Goal: Transaction & Acquisition: Purchase product/service

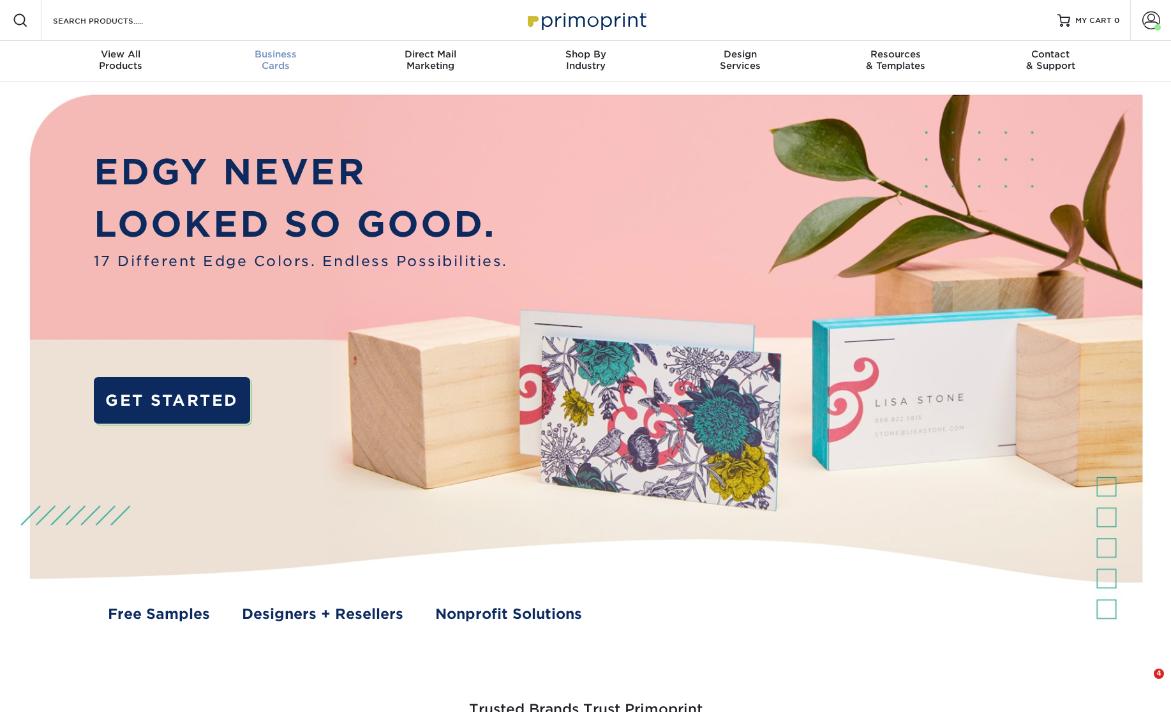
click at [292, 60] on div "Business Cards" at bounding box center [275, 59] width 155 height 23
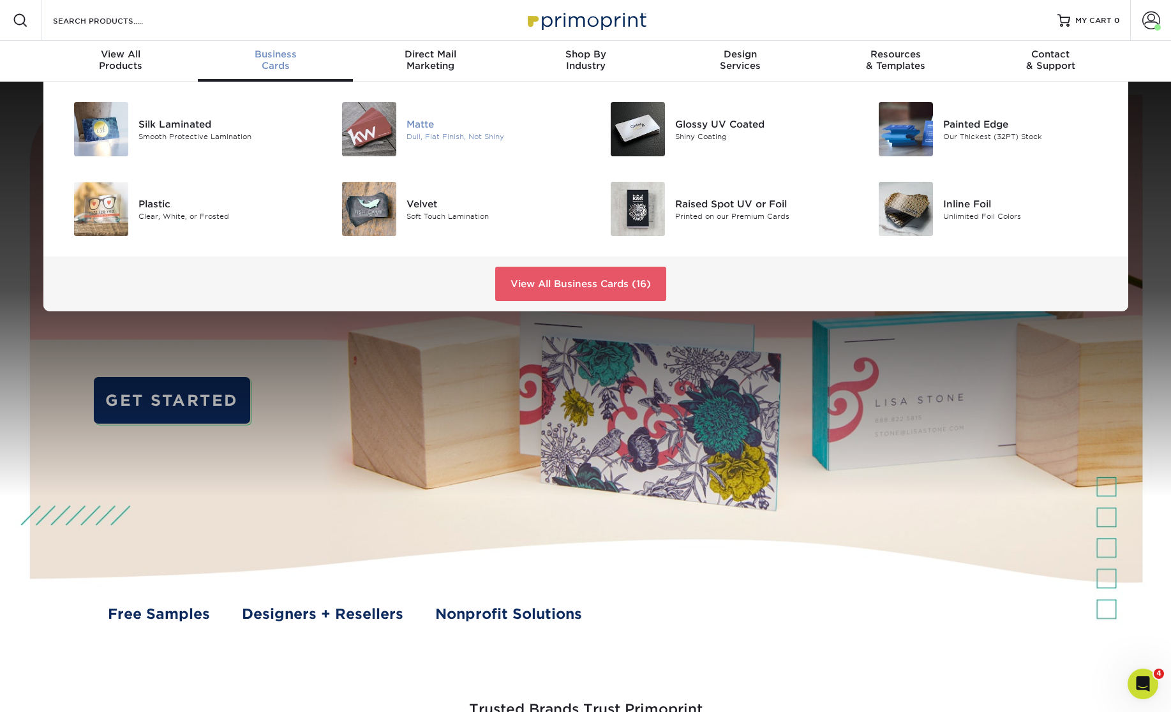
click at [406, 121] on div at bounding box center [361, 129] width 89 height 54
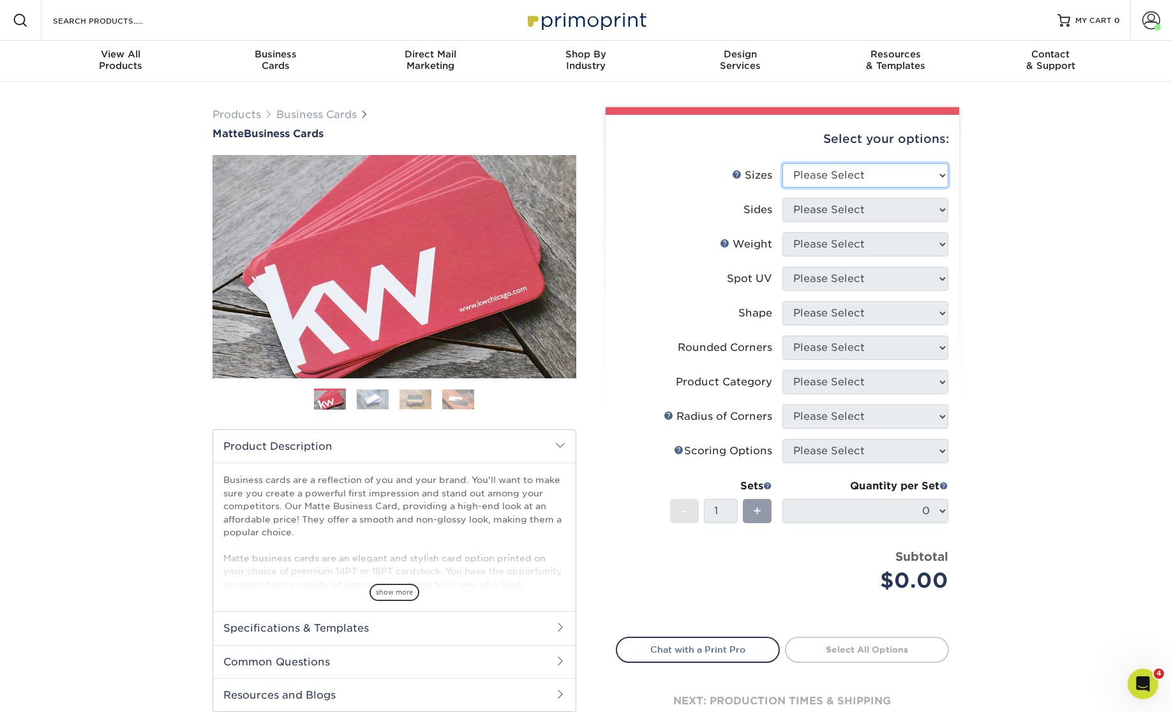
select select "2.00x3.50"
click option "2" x 3.5" - Standard" at bounding box center [0, 0] width 0 height 0
select select "13abbda7-1d64-4f25-8bb2-c179b224825d"
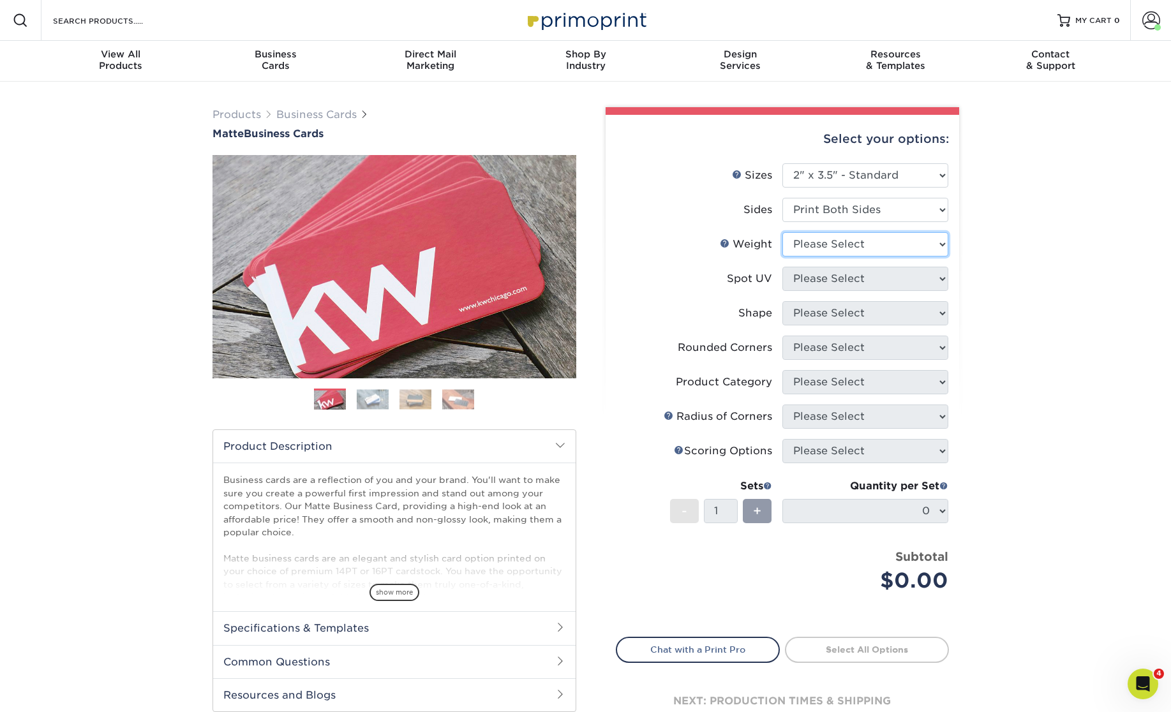
select select "14PT"
select select "121bb7b5-3b4d-429f-bd8d-bbf80e953313"
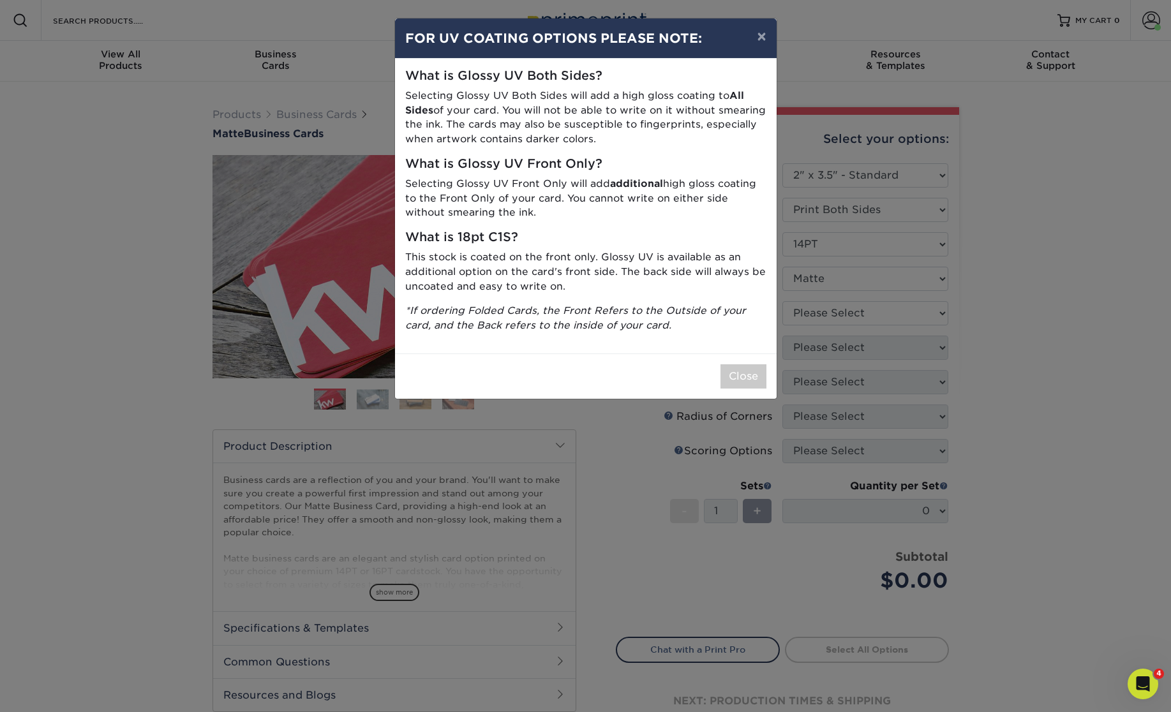
click at [738, 363] on div "Close" at bounding box center [585, 375] width 381 height 45
click at [741, 372] on button "Close" at bounding box center [743, 376] width 46 height 24
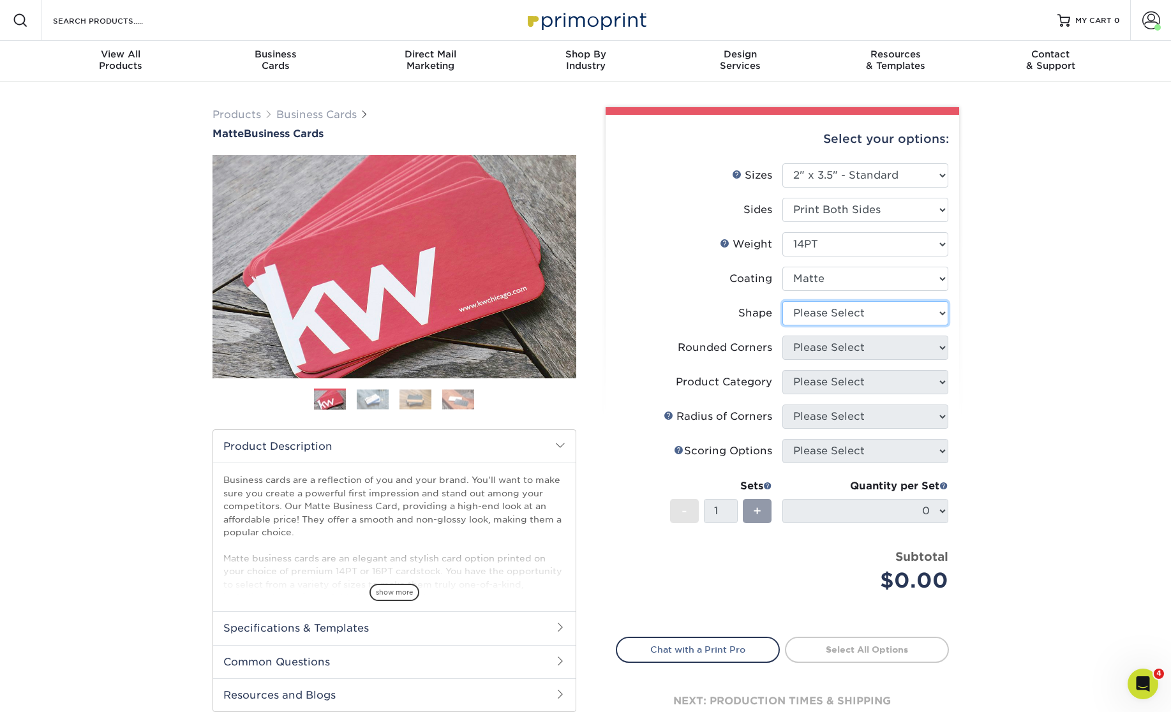
select select "standard"
select select "0"
click option "No" at bounding box center [0, 0] width 0 height 0
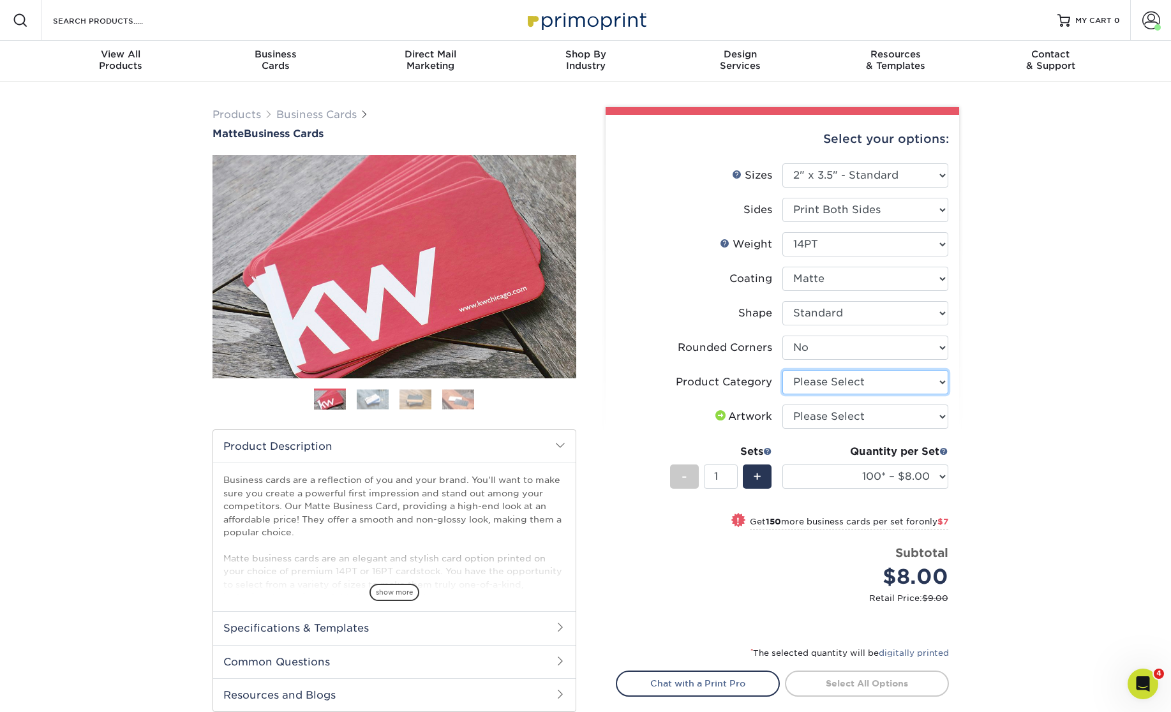
select select "3b5148f1-0588-4f88-a218-97bcfdce65c1"
click option "Business Cards" at bounding box center [0, 0] width 0 height 0
select select "upload"
click option "I will upload files" at bounding box center [0, 0] width 0 height 0
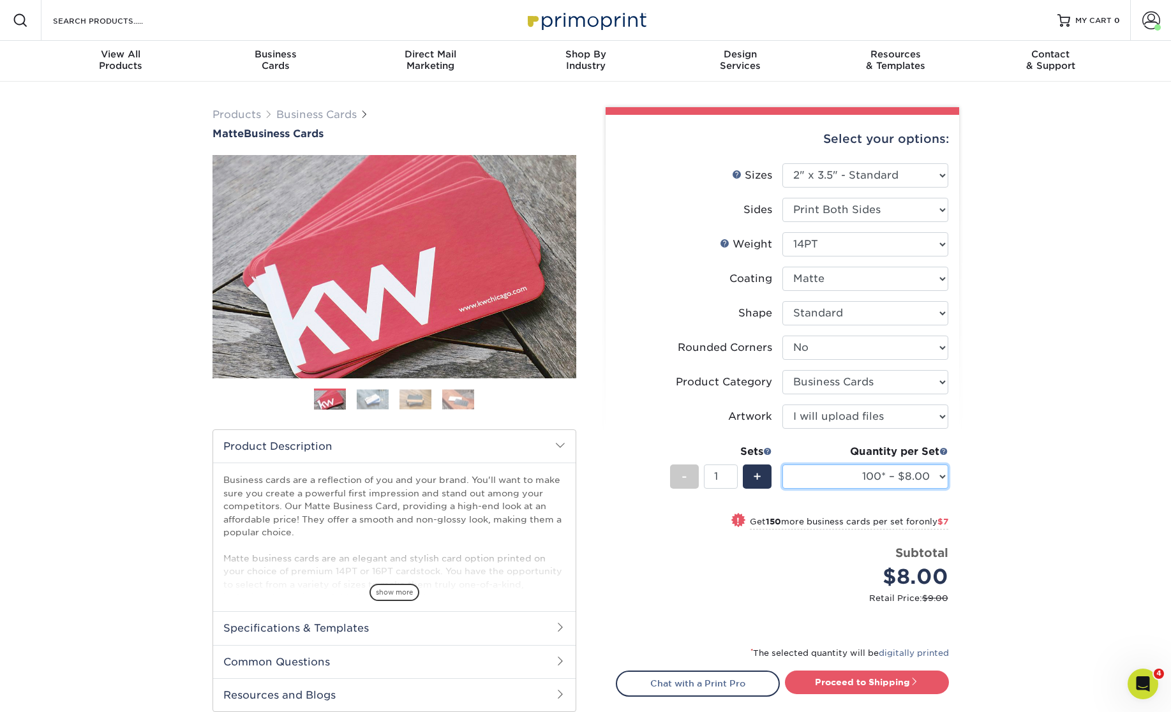
click at [782, 464] on select "100* – $8.00 250* – $15.00 500 – $30.00 1000 – $37.00 2500 – $66.00 5000 – $127…" at bounding box center [865, 476] width 166 height 24
select select "250* – $15.00"
click option "250* – $15.00" at bounding box center [0, 0] width 0 height 0
click at [1051, 656] on div "Products Business Cards Matte Business Cards Previous Next 100 $ 8" at bounding box center [585, 450] width 1171 height 737
click at [929, 673] on link "Proceed to Shipping" at bounding box center [867, 681] width 164 height 23
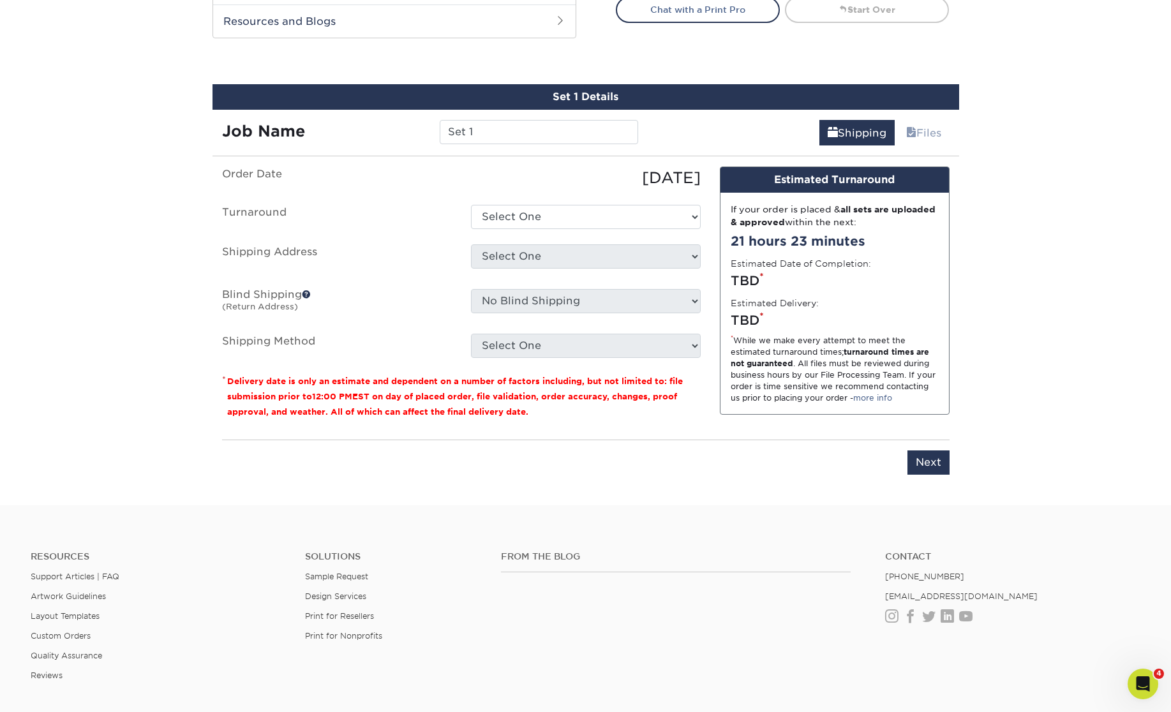
scroll to position [705, 0]
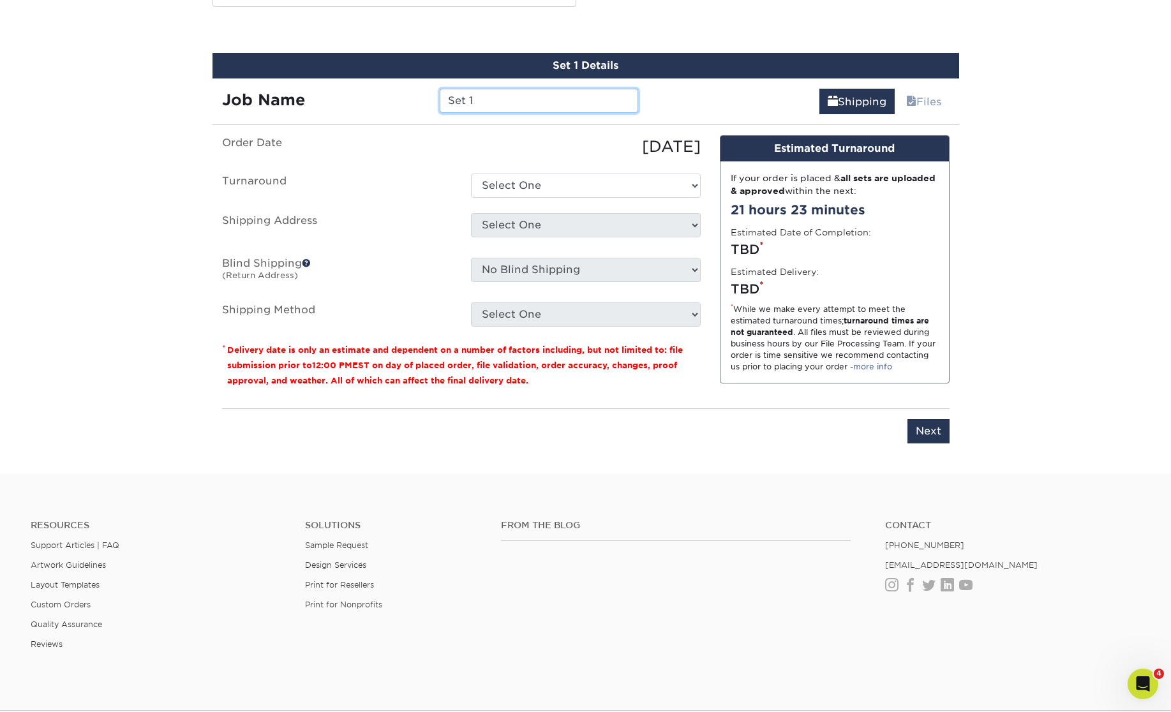
drag, startPoint x: 446, startPoint y: 98, endPoint x: 411, endPoint y: 95, distance: 34.6
click at [440, 95] on input "Set 1" at bounding box center [539, 101] width 198 height 24
type input "RBolewski"
select select "56f96fba-ecd4-4e1b-a4a4-6bff8fef1ff9"
click option "2-4 Business Days" at bounding box center [0, 0] width 0 height 0
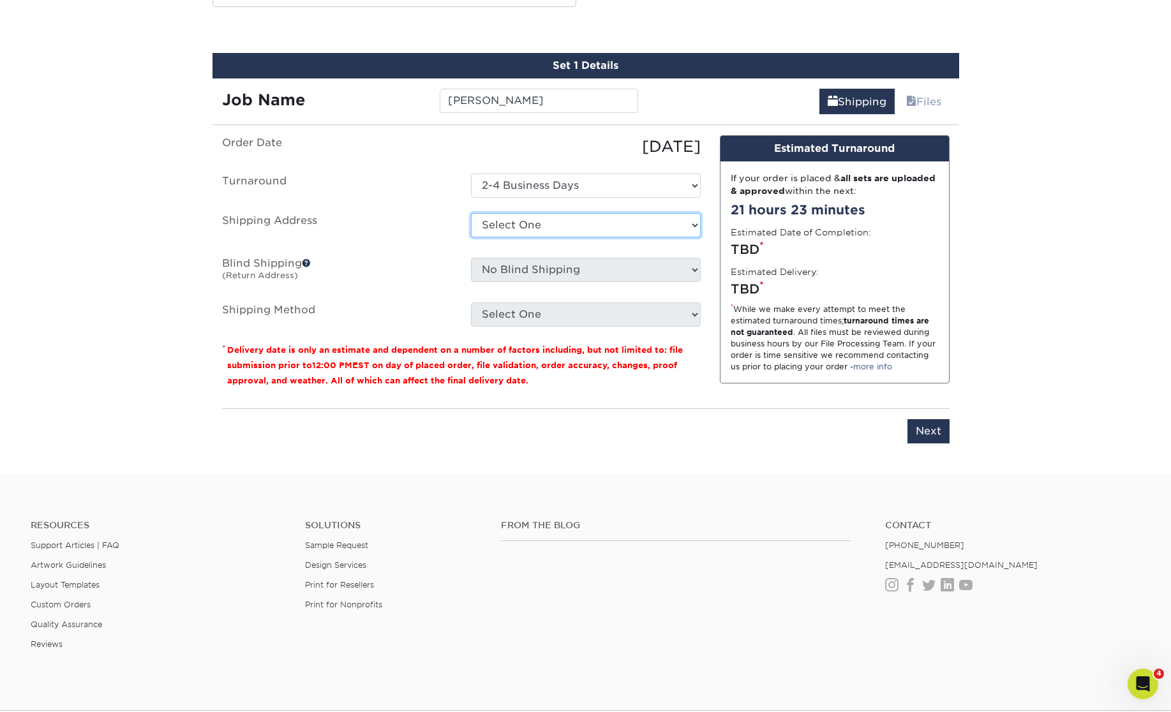
click at [471, 213] on select "Select One AC - Ann Arbor AC - Baldev Dhillon AC - Des Plaines, IL AC - Georgia…" at bounding box center [586, 225] width 230 height 24
select select "259388"
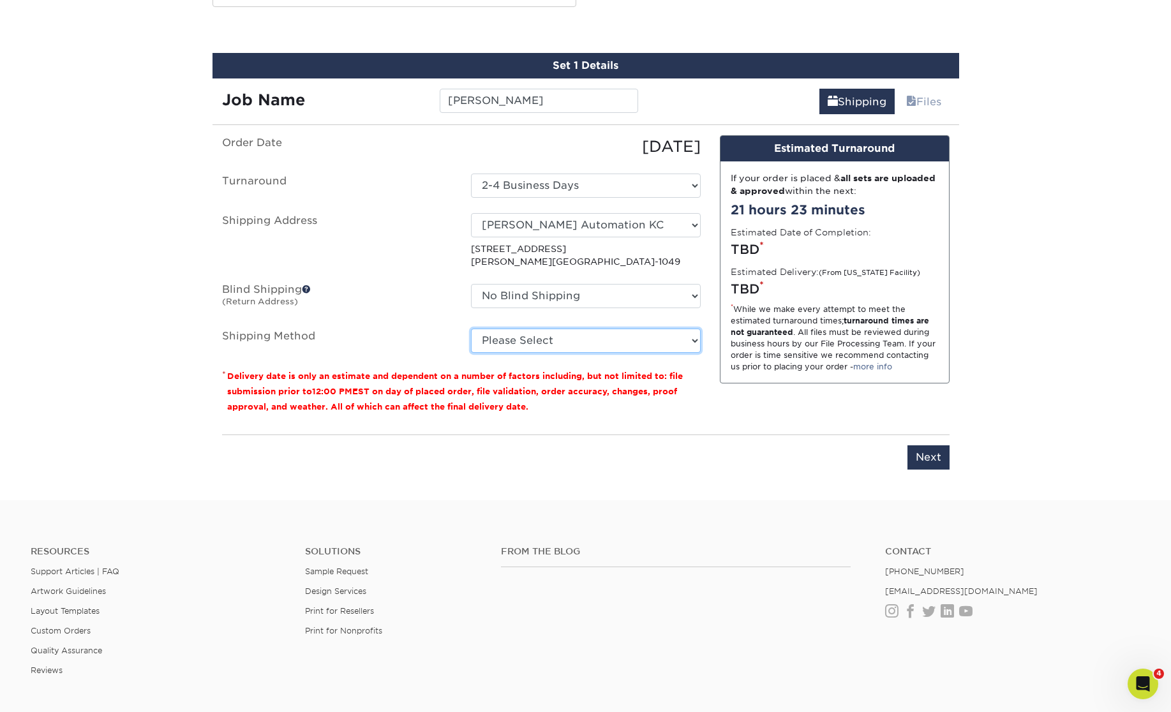
select select "03"
click option "Ground Shipping (+$7.84)" at bounding box center [0, 0] width 0 height 0
click at [670, 455] on div "Please enter job name and select desired turnaround time, shipping address and …" at bounding box center [585, 451] width 727 height 35
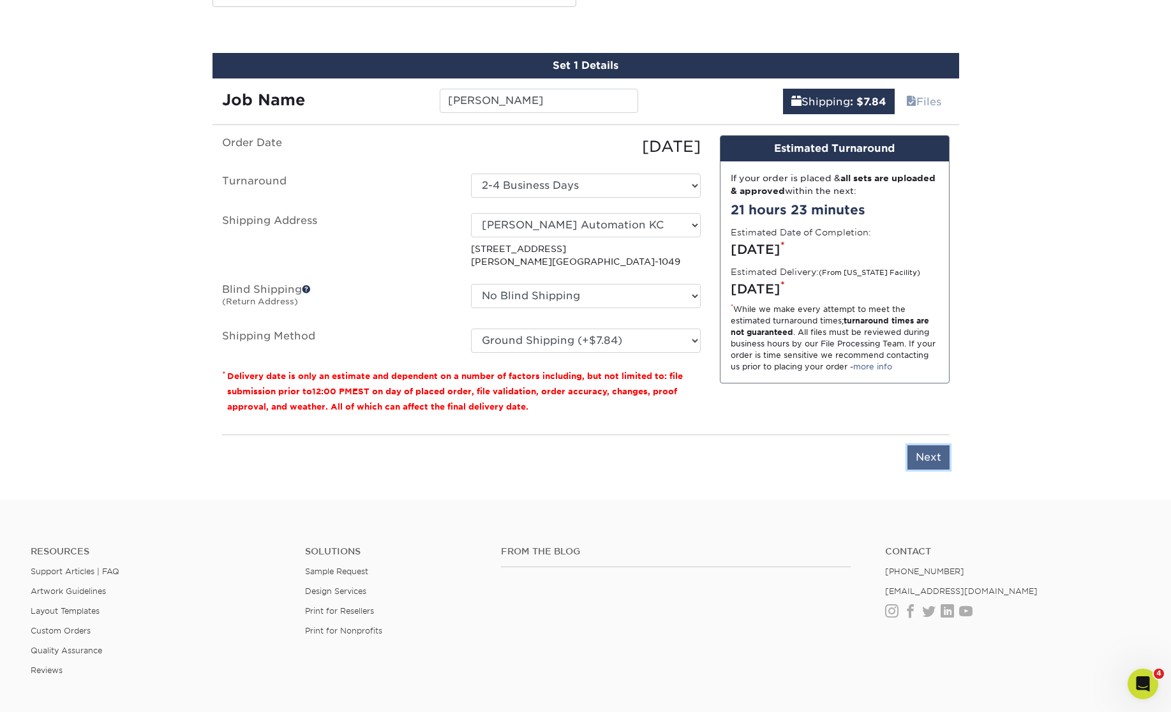
click at [935, 460] on input "Next" at bounding box center [928, 457] width 42 height 24
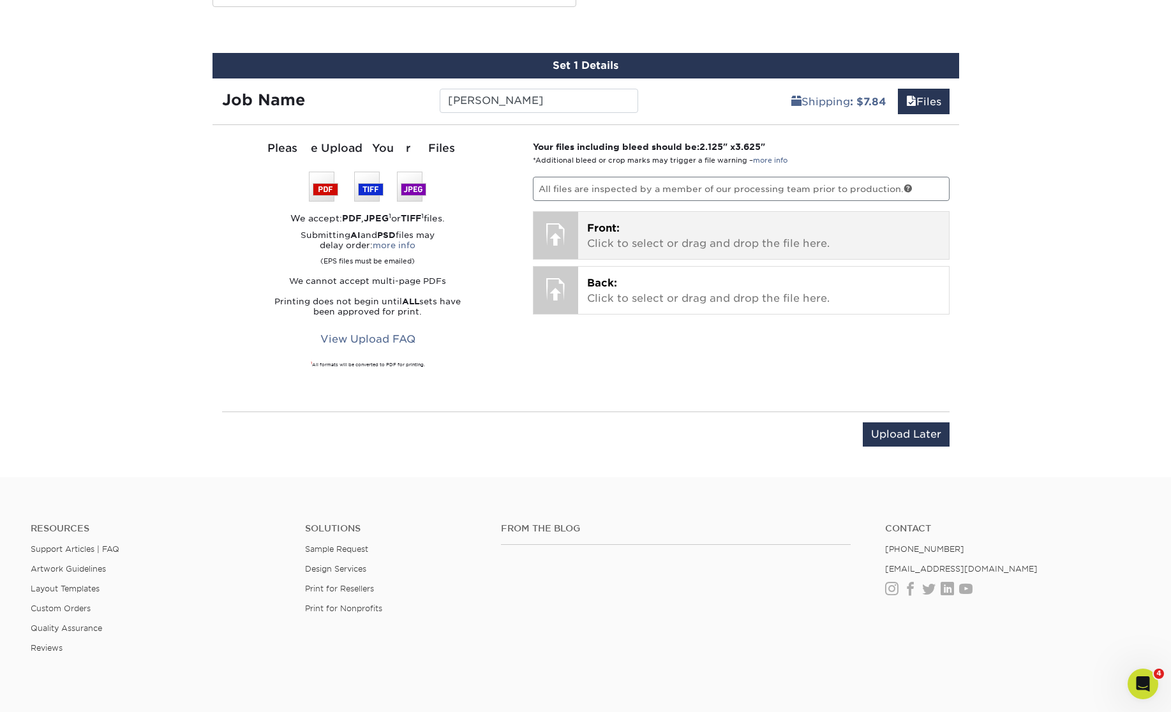
click at [792, 226] on p "Front: Click to select or drag and drop the file here." at bounding box center [763, 236] width 353 height 31
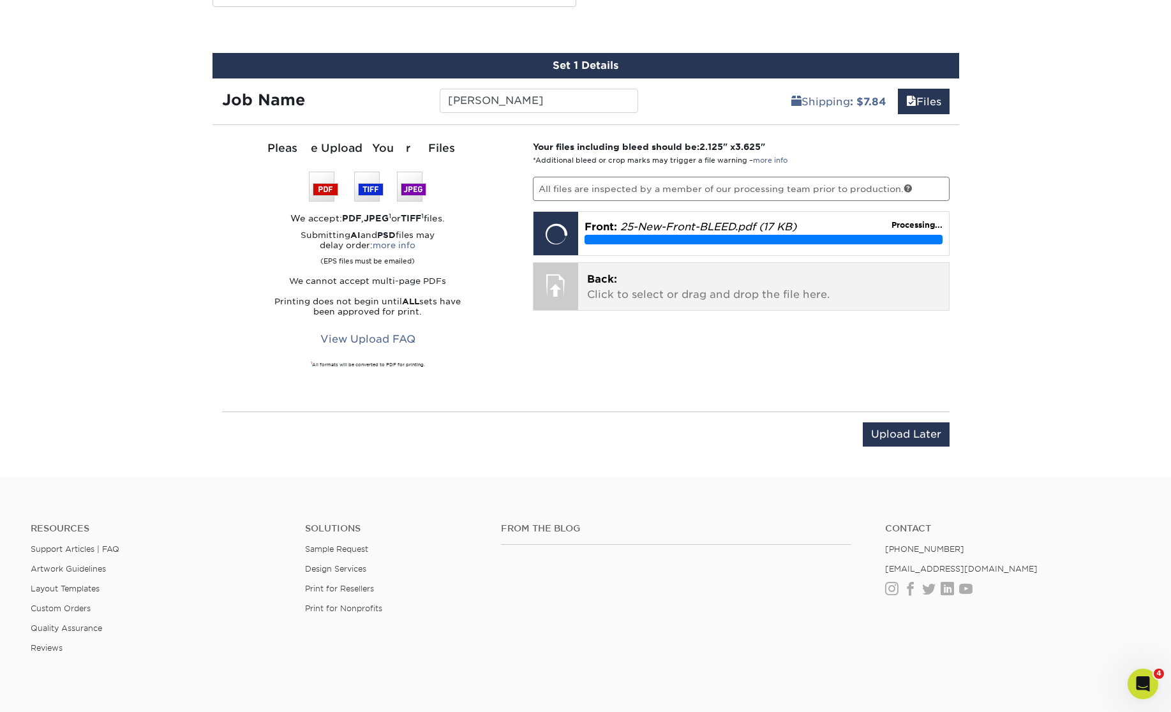
click at [732, 288] on p "Back: Click to select or drag and drop the file here." at bounding box center [763, 287] width 353 height 31
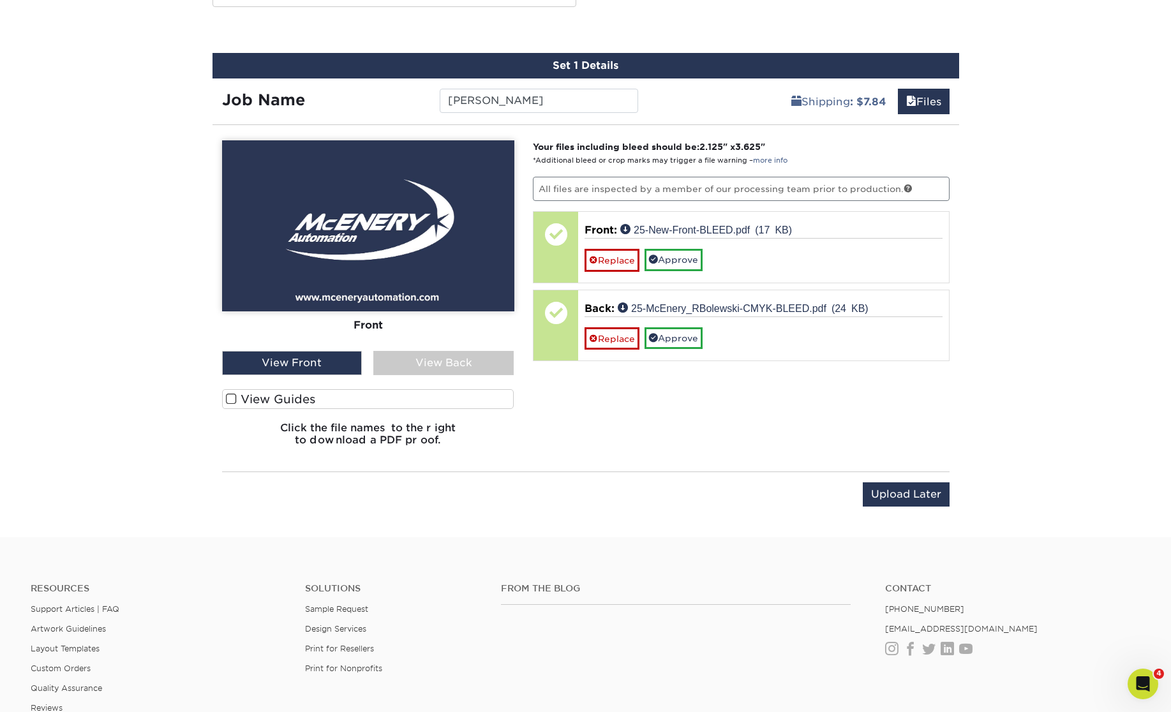
click at [426, 368] on div "View Back" at bounding box center [443, 363] width 140 height 24
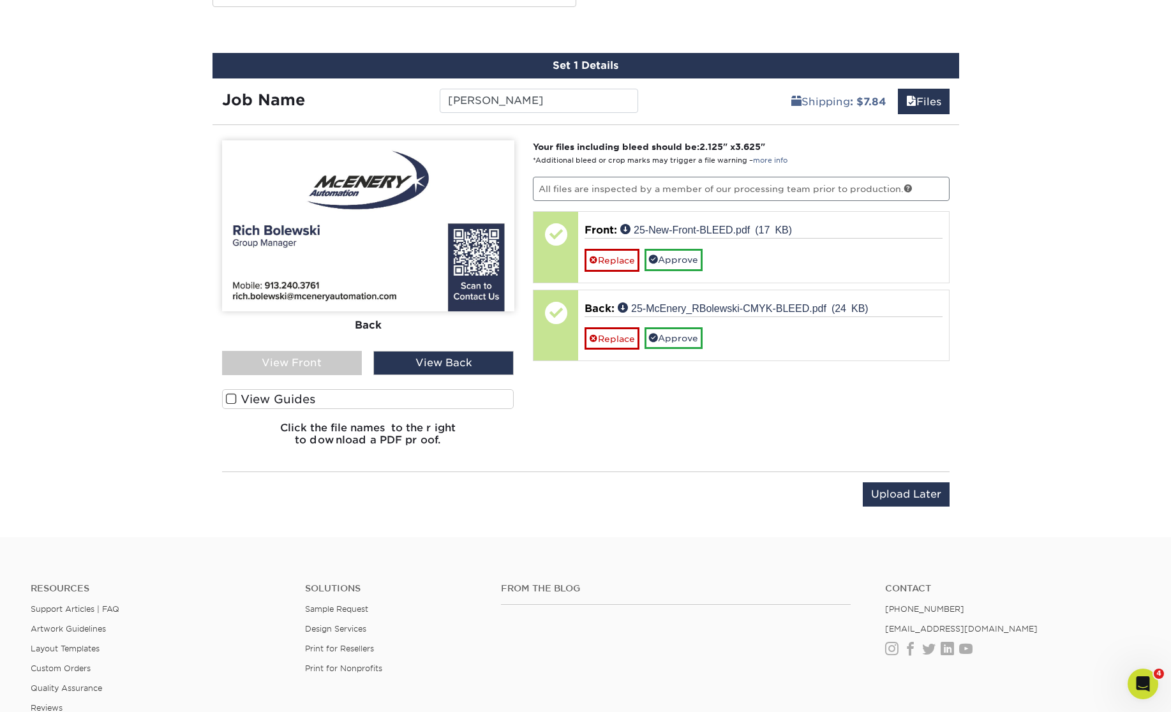
click at [232, 397] on span at bounding box center [231, 399] width 11 height 12
click at [0, 0] on input "View Guides" at bounding box center [0, 0] width 0 height 0
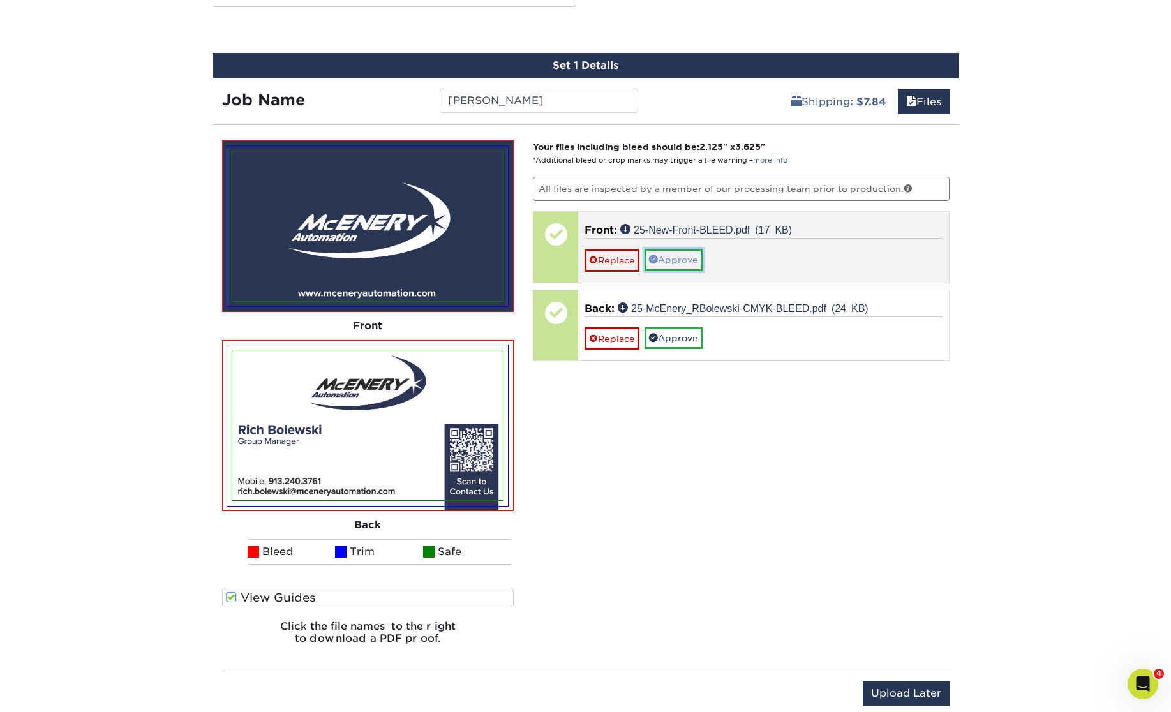
click at [671, 260] on link "Approve" at bounding box center [673, 260] width 58 height 22
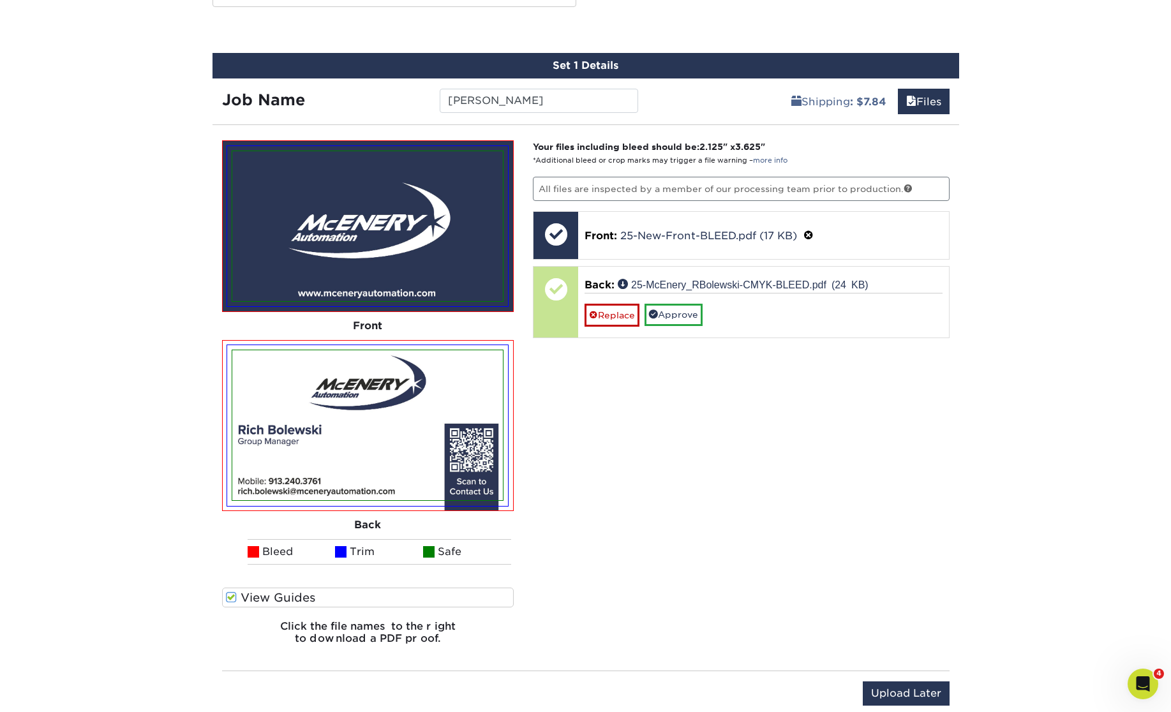
click at [666, 385] on div "Your files including bleed should be: 2.125 " x 3.625 " *Additional bleed or cr…" at bounding box center [741, 397] width 436 height 515
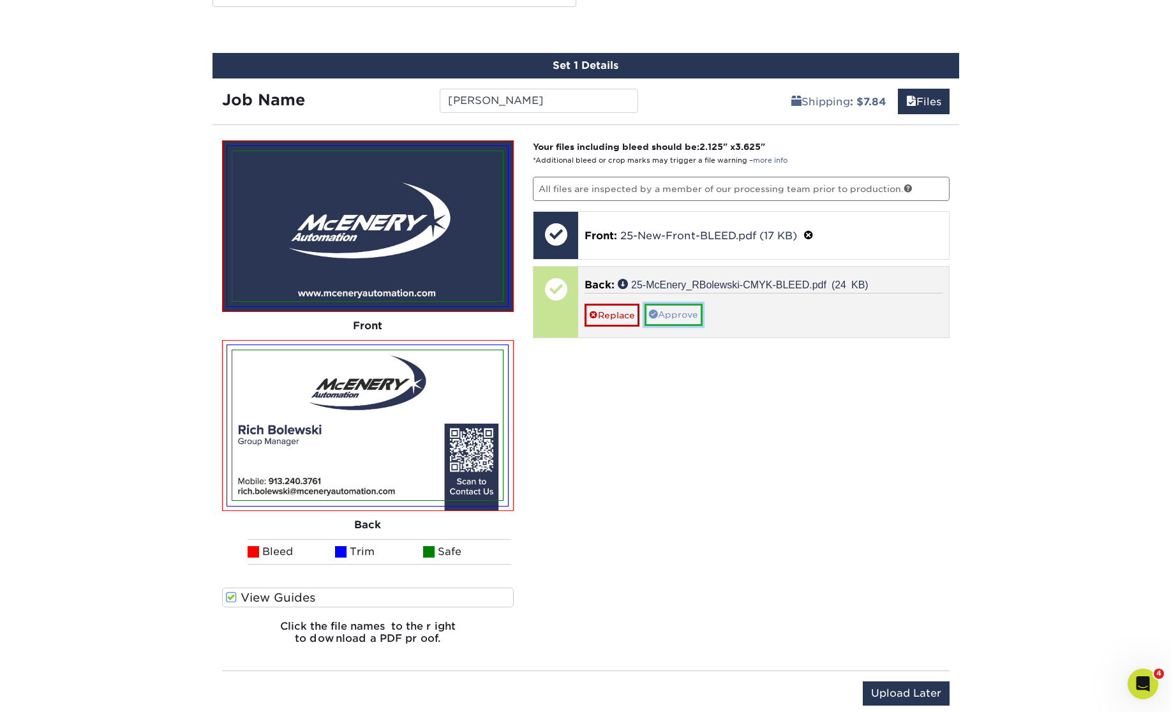
click at [670, 323] on link "Approve" at bounding box center [673, 315] width 58 height 22
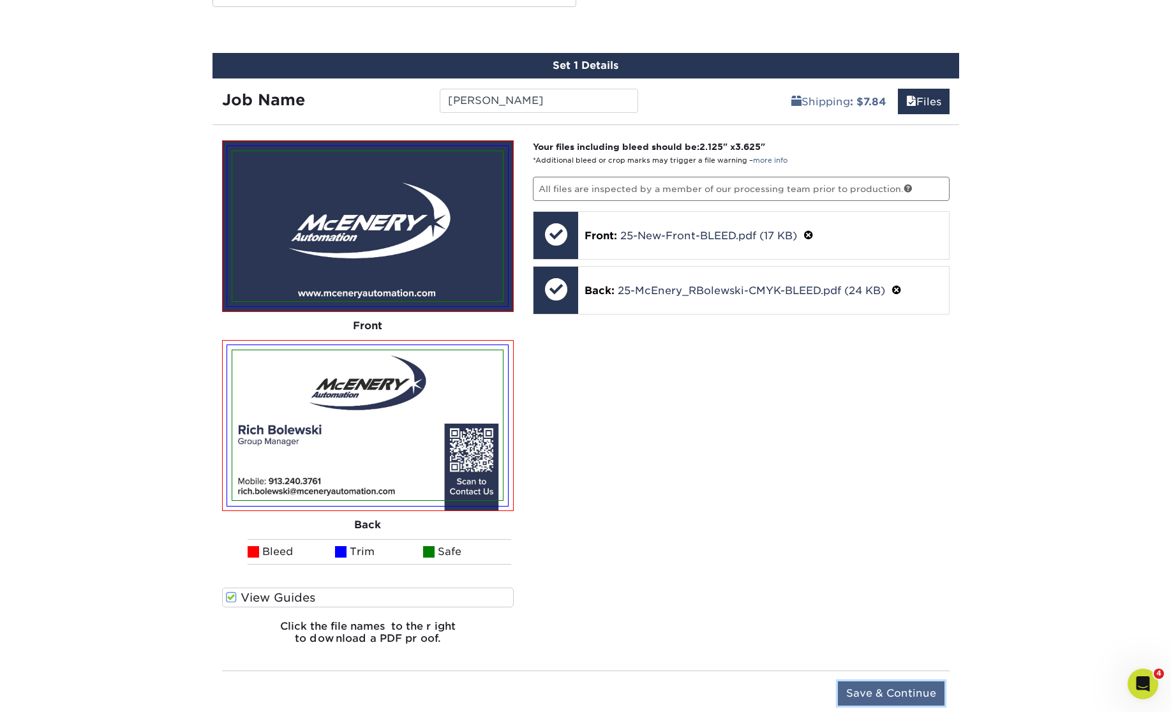
click at [884, 690] on input "Save & Continue" at bounding box center [891, 693] width 107 height 24
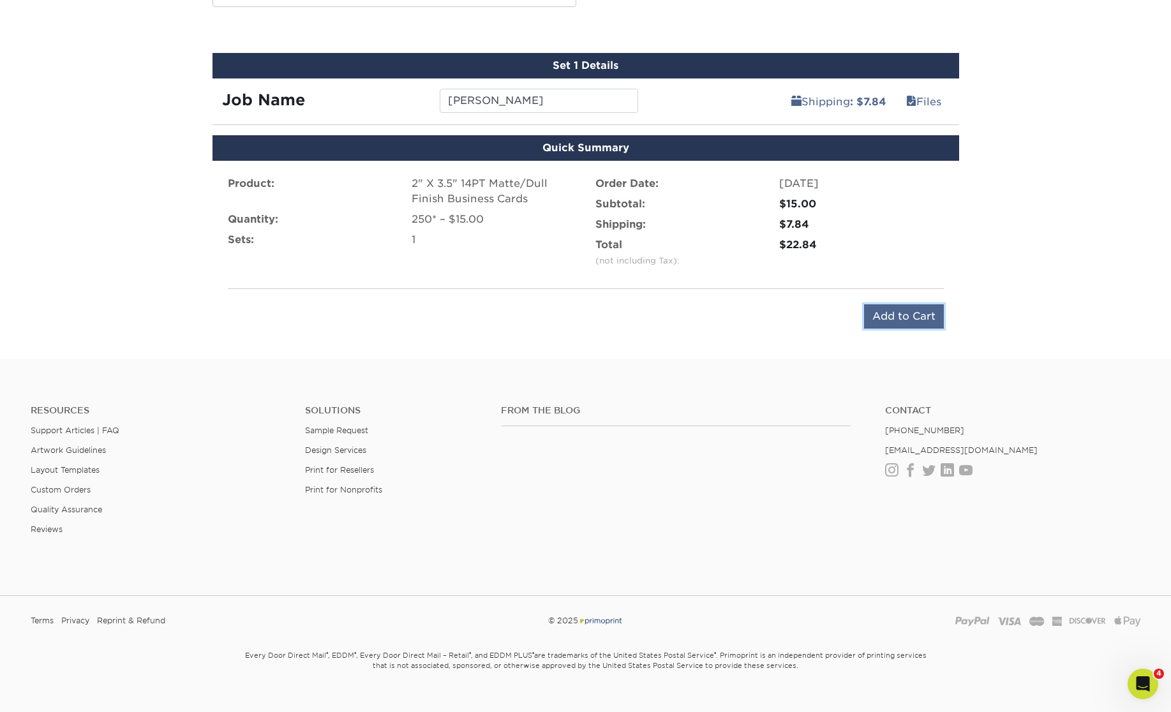
click at [900, 318] on input "Add to Cart" at bounding box center [904, 316] width 80 height 24
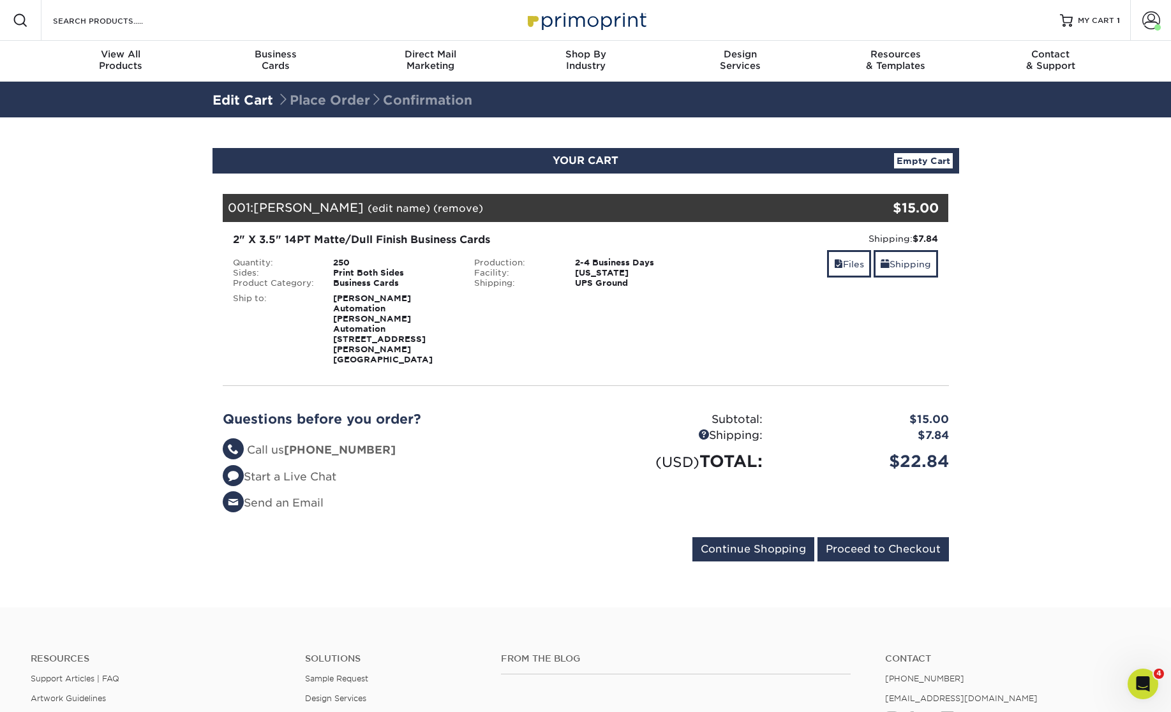
click at [1008, 361] on section "YOUR CART Empty Cart Your Cart is Empty View Account Active Orders Order Histor…" at bounding box center [585, 362] width 1171 height 490
click at [916, 272] on link "Shipping" at bounding box center [905, 263] width 64 height 27
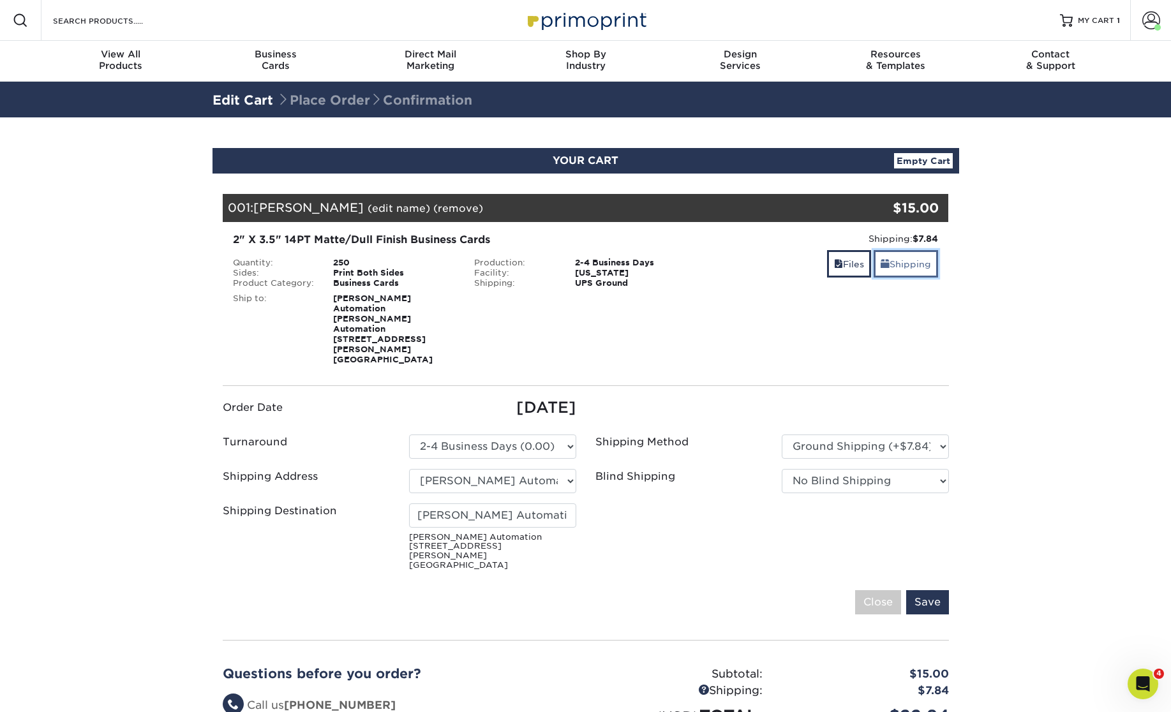
click at [916, 272] on link "Shipping" at bounding box center [905, 263] width 64 height 27
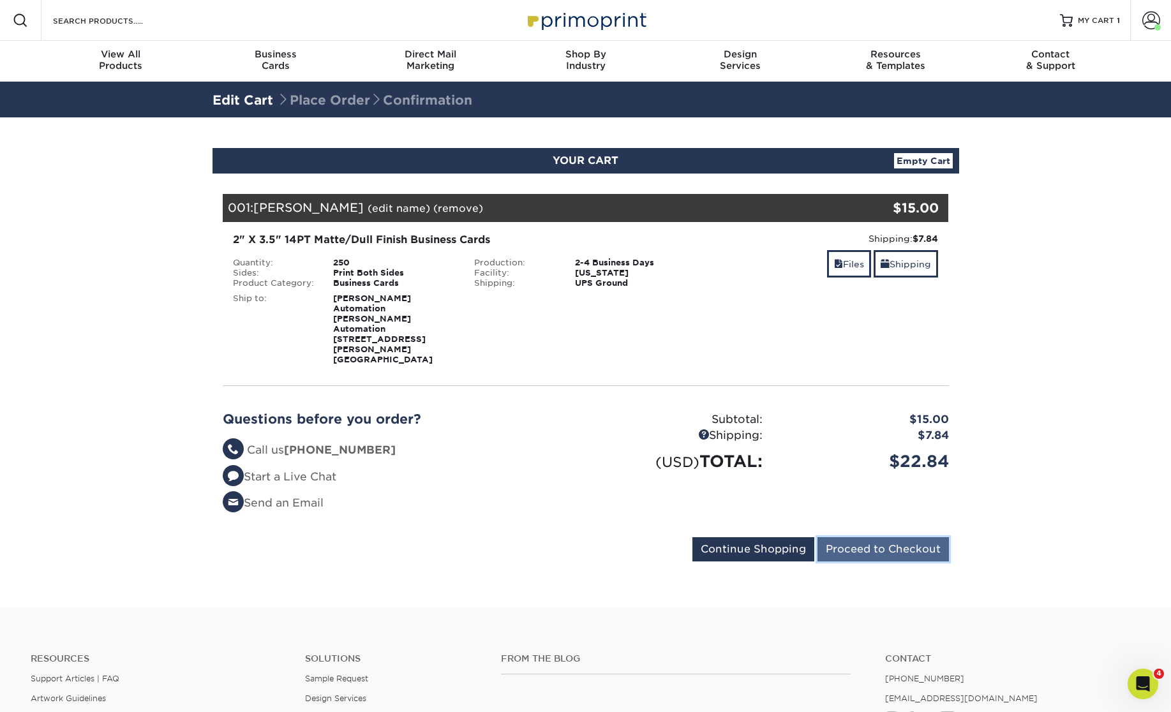
click at [922, 537] on input "Proceed to Checkout" at bounding box center [882, 549] width 131 height 24
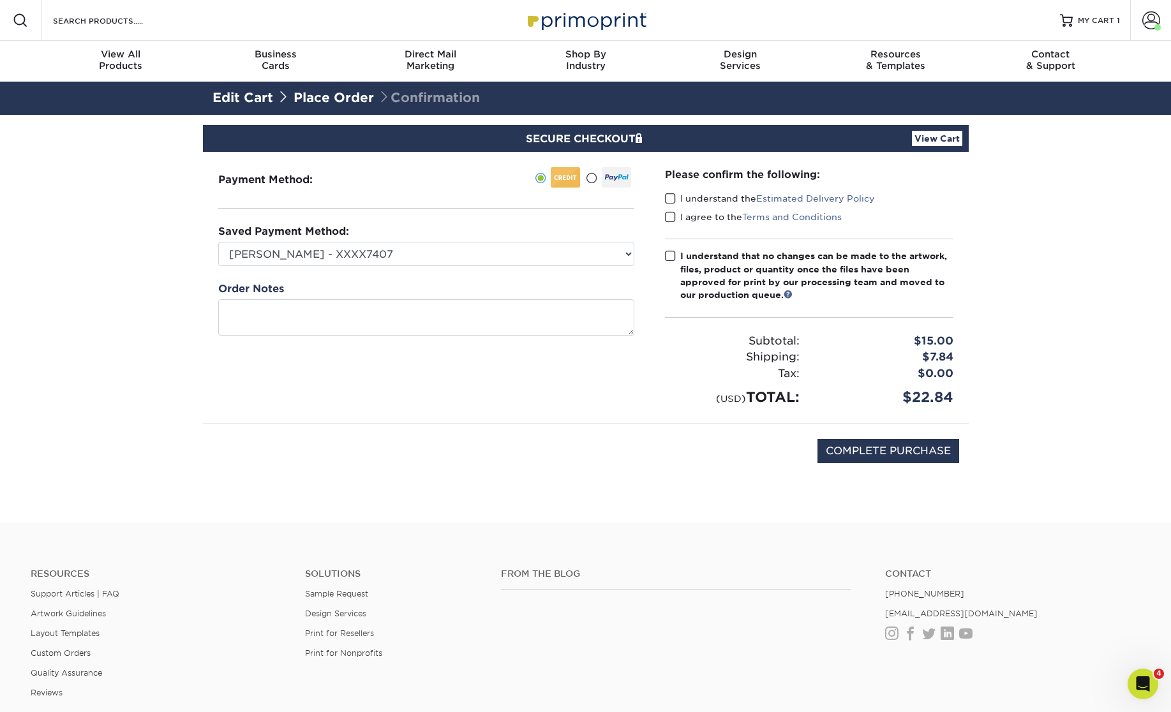
click at [669, 197] on span at bounding box center [670, 199] width 11 height 12
click at [0, 0] on input "I understand the Estimated Delivery Policy" at bounding box center [0, 0] width 0 height 0
click at [670, 214] on span at bounding box center [670, 217] width 11 height 12
click at [0, 0] on input "I agree to the Terms and Conditions" at bounding box center [0, 0] width 0 height 0
click at [665, 251] on span at bounding box center [670, 256] width 11 height 12
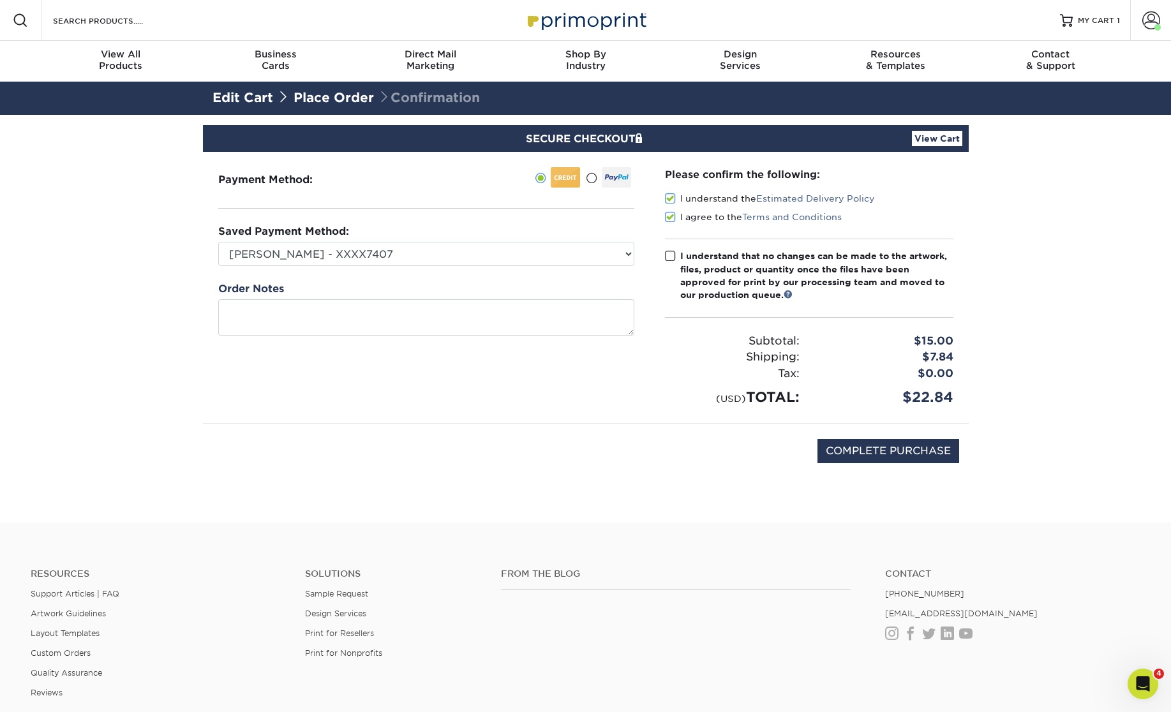
click at [0, 0] on input "I understand that no changes can be made to the artwork, files, product or quan…" at bounding box center [0, 0] width 0 height 0
click at [926, 454] on input "COMPLETE PURCHASE" at bounding box center [888, 451] width 142 height 24
type input "PROCESSING, PLEASE WAIT..."
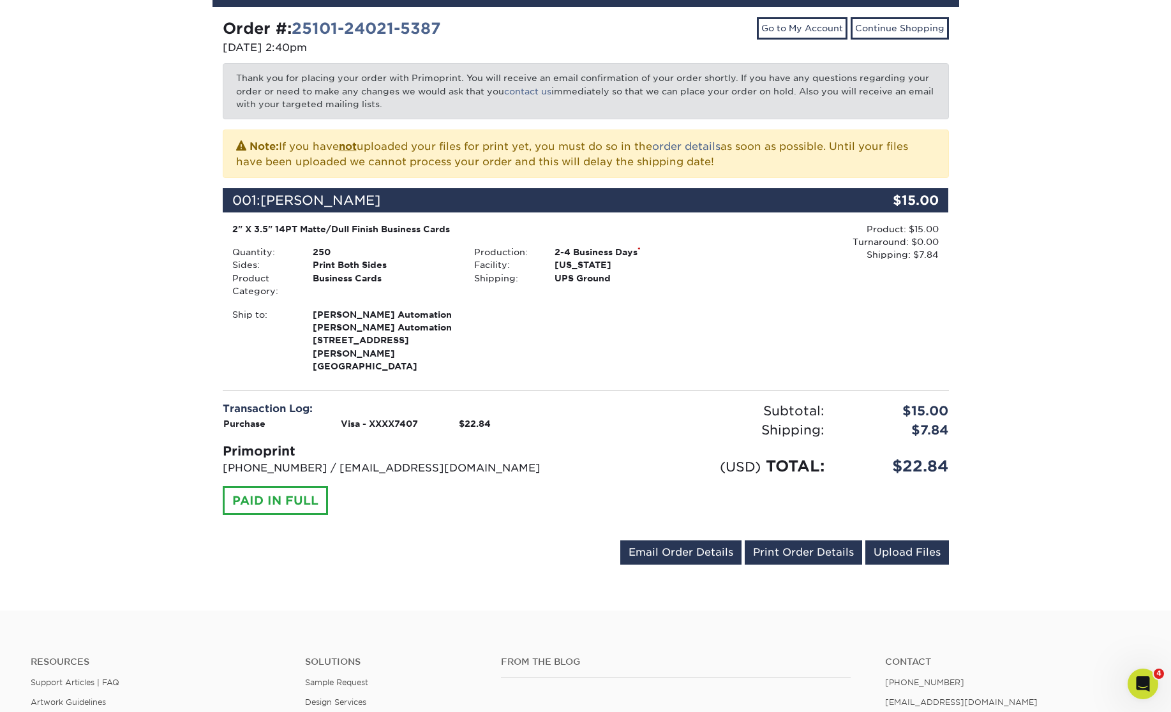
scroll to position [223, 0]
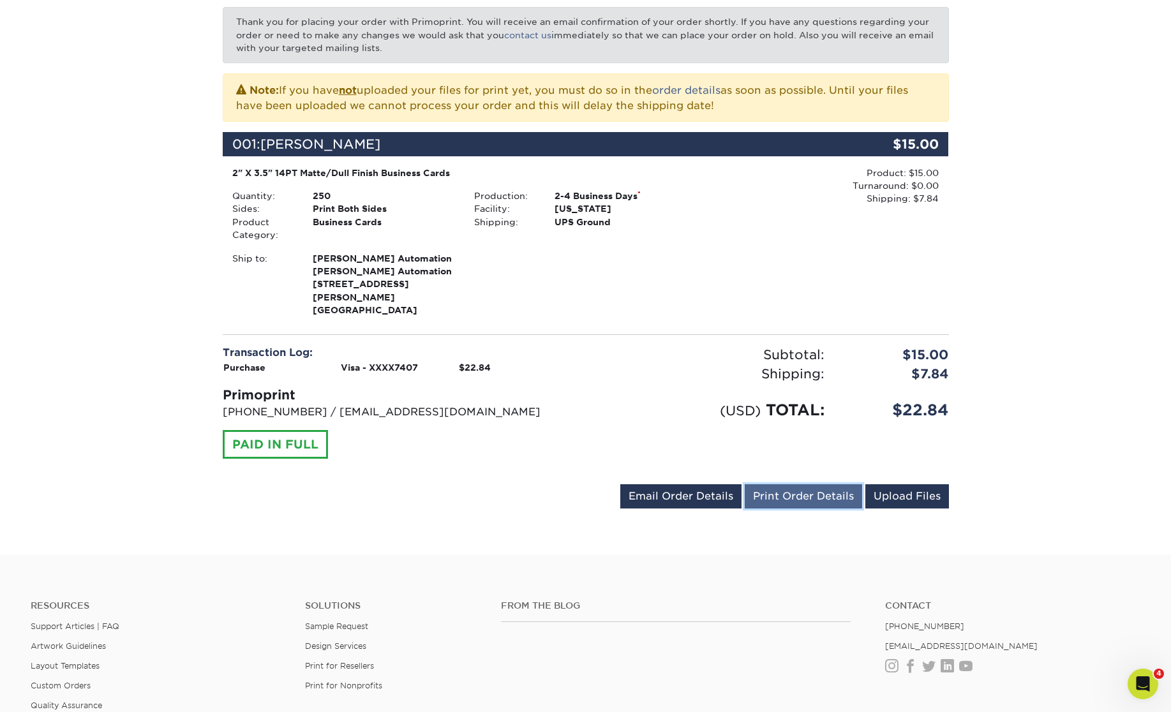
click at [783, 487] on link "Print Order Details" at bounding box center [802, 496] width 117 height 24
drag, startPoint x: 411, startPoint y: 259, endPoint x: 292, endPoint y: 259, distance: 119.3
click at [292, 259] on li "Ship to: McEnery Automation McEnery Automation 111 Oak St Bonner Springs, KS 66…" at bounding box center [344, 284] width 242 height 65
copy li "[PERSON_NAME] Automation"
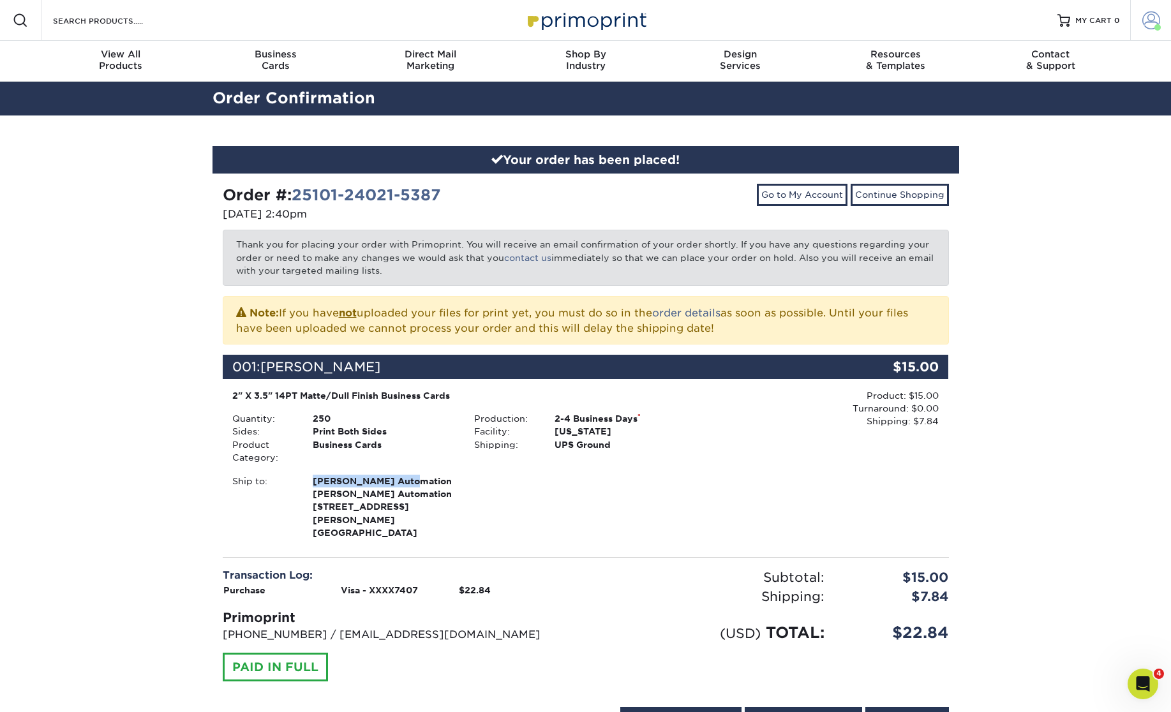
click at [1147, 23] on span at bounding box center [1151, 20] width 18 height 18
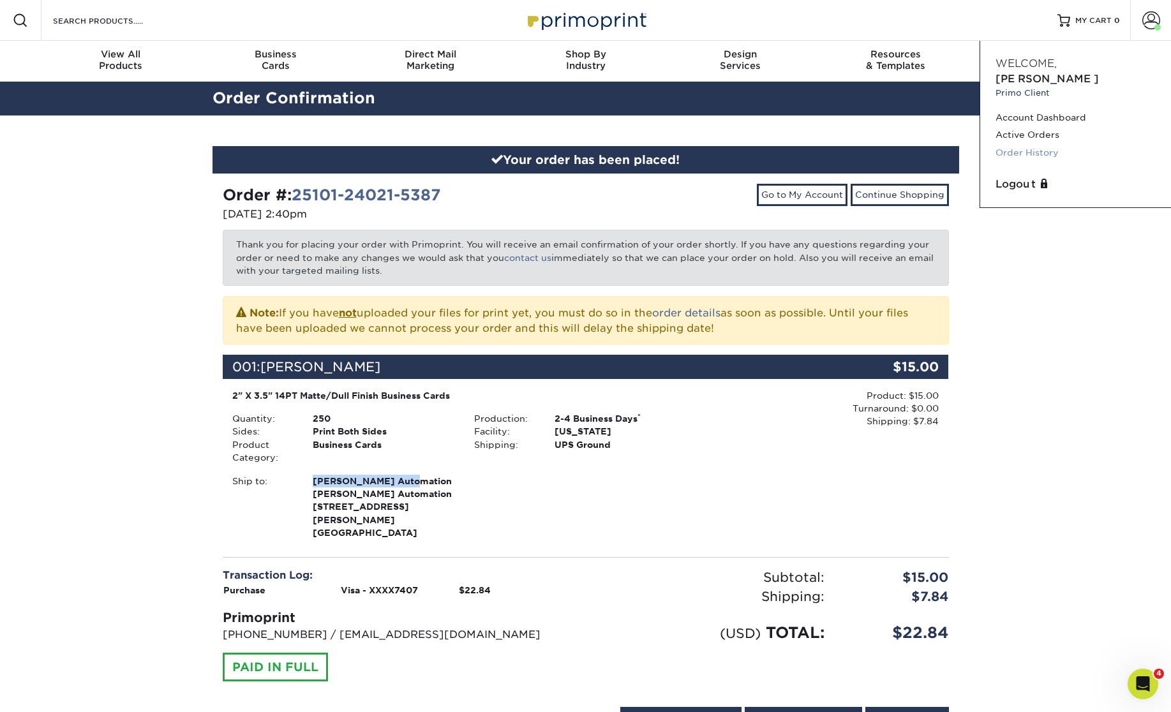
click at [1029, 144] on link "Order History" at bounding box center [1075, 152] width 160 height 17
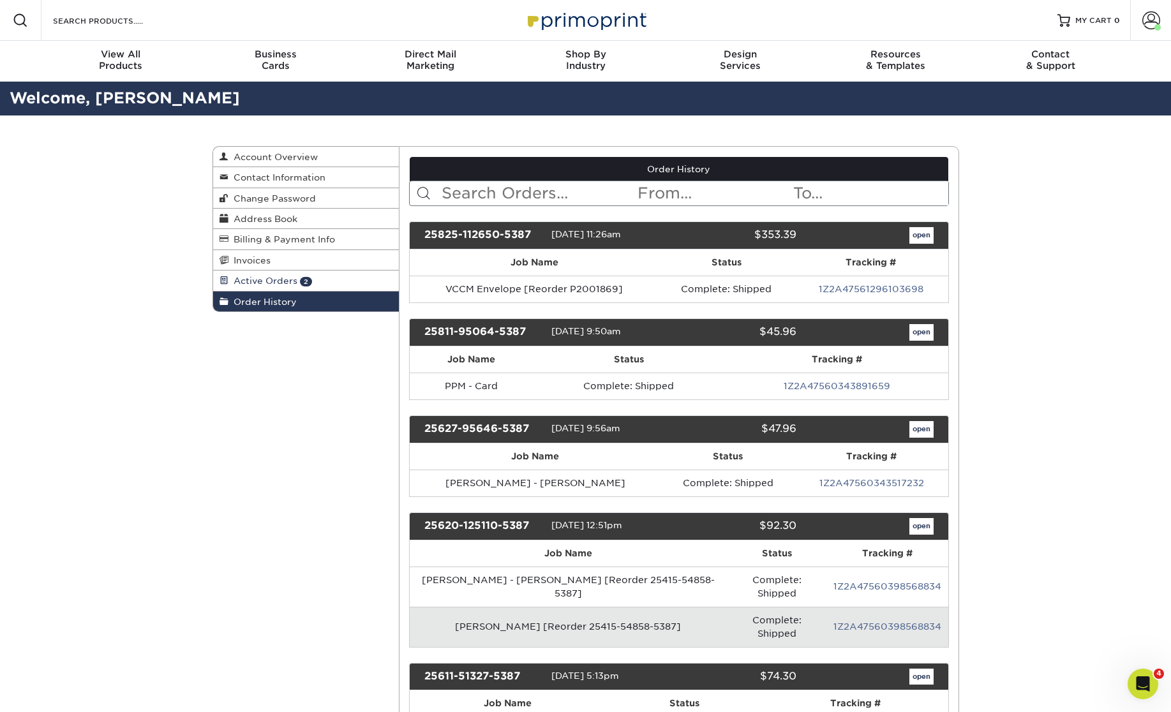
click at [248, 277] on span "Active Orders" at bounding box center [262, 281] width 69 height 10
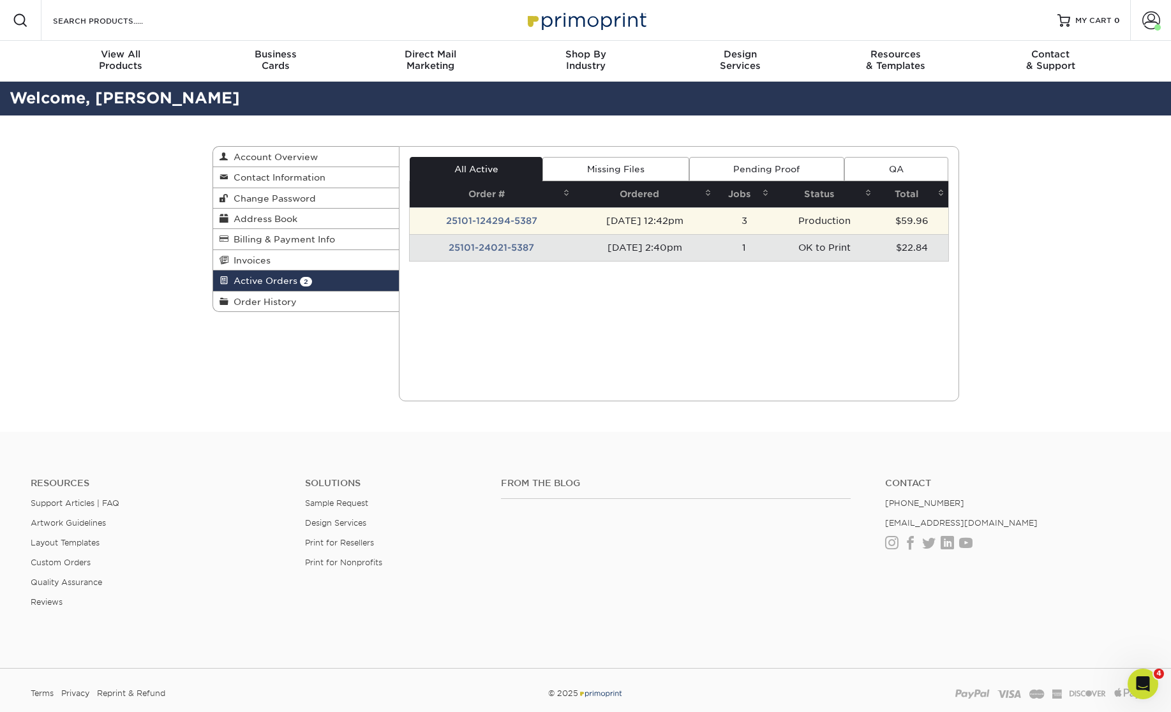
click at [499, 222] on td "25101-124294-5387" at bounding box center [492, 220] width 164 height 27
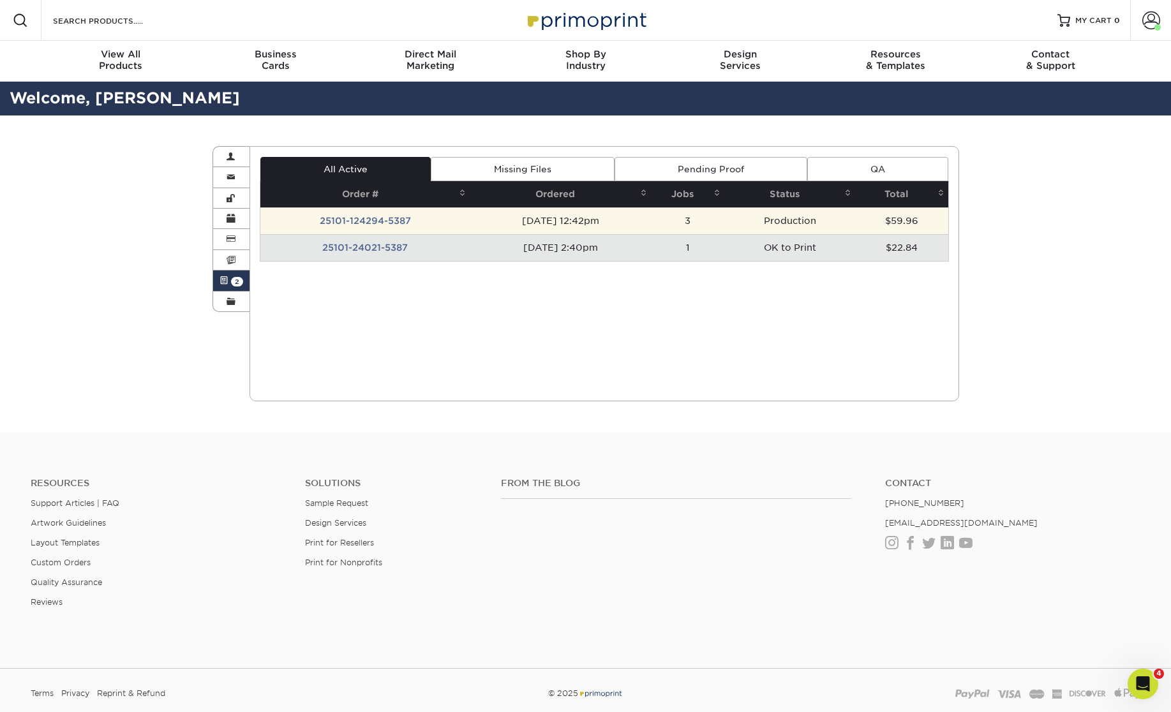
click at [397, 220] on td "25101-124294-5387" at bounding box center [364, 220] width 209 height 27
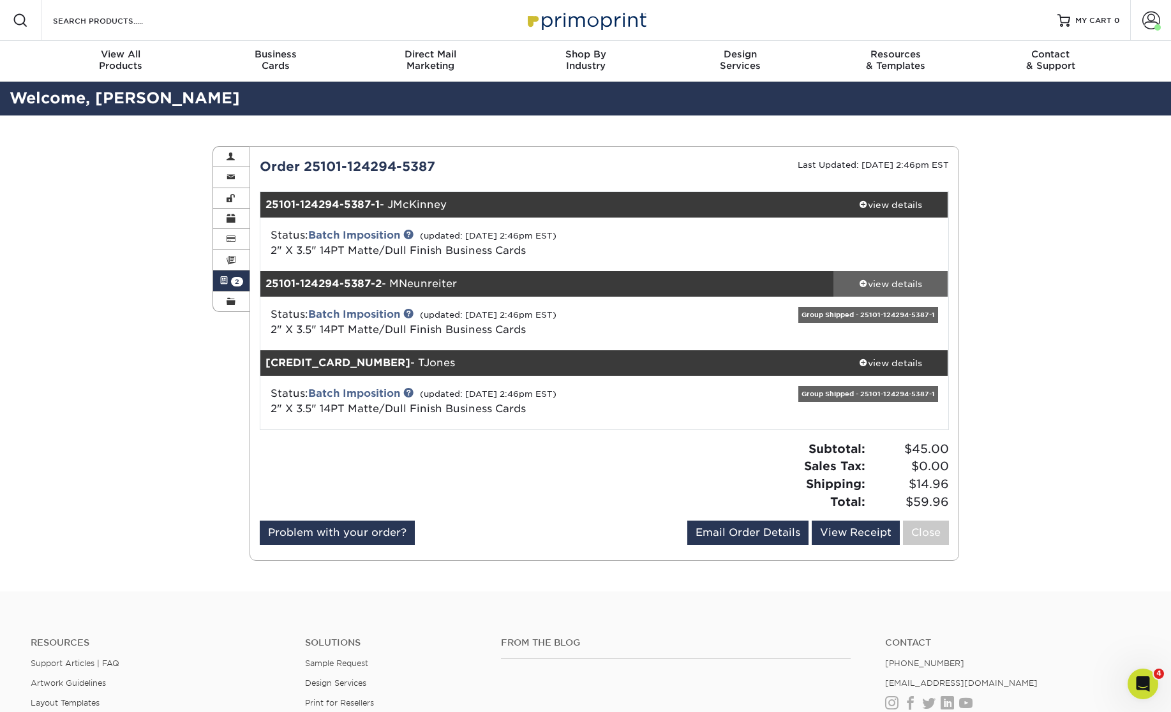
click at [892, 283] on div "view details" at bounding box center [890, 284] width 115 height 13
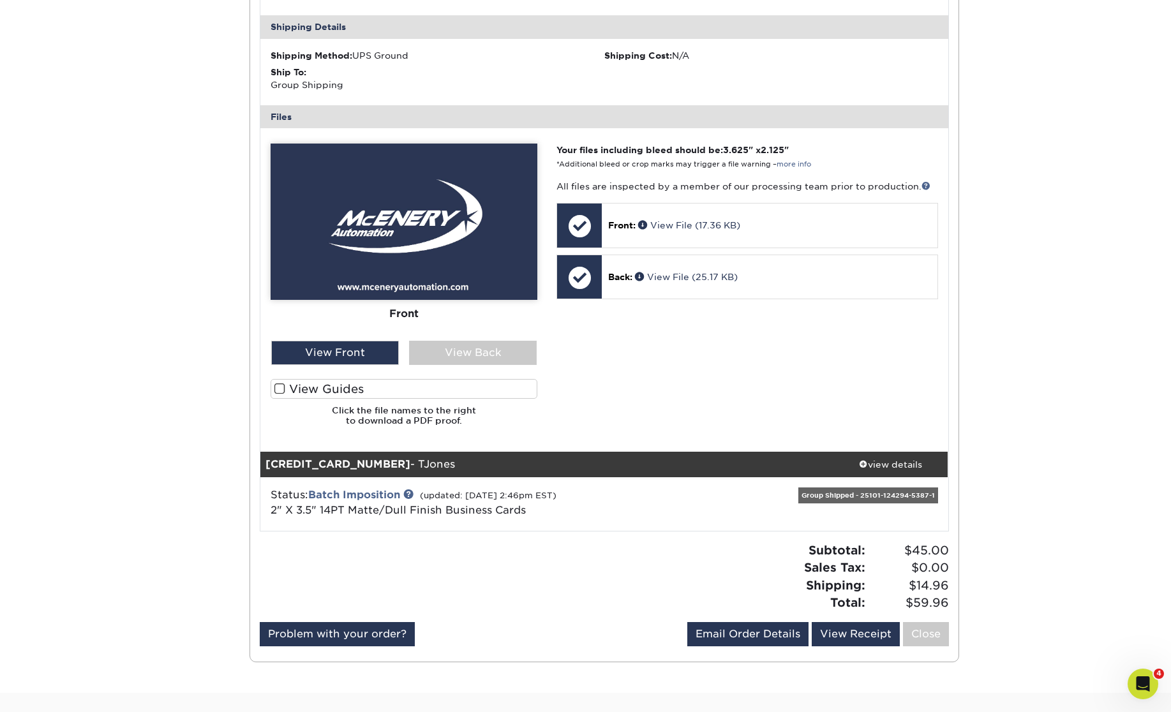
scroll to position [468, 0]
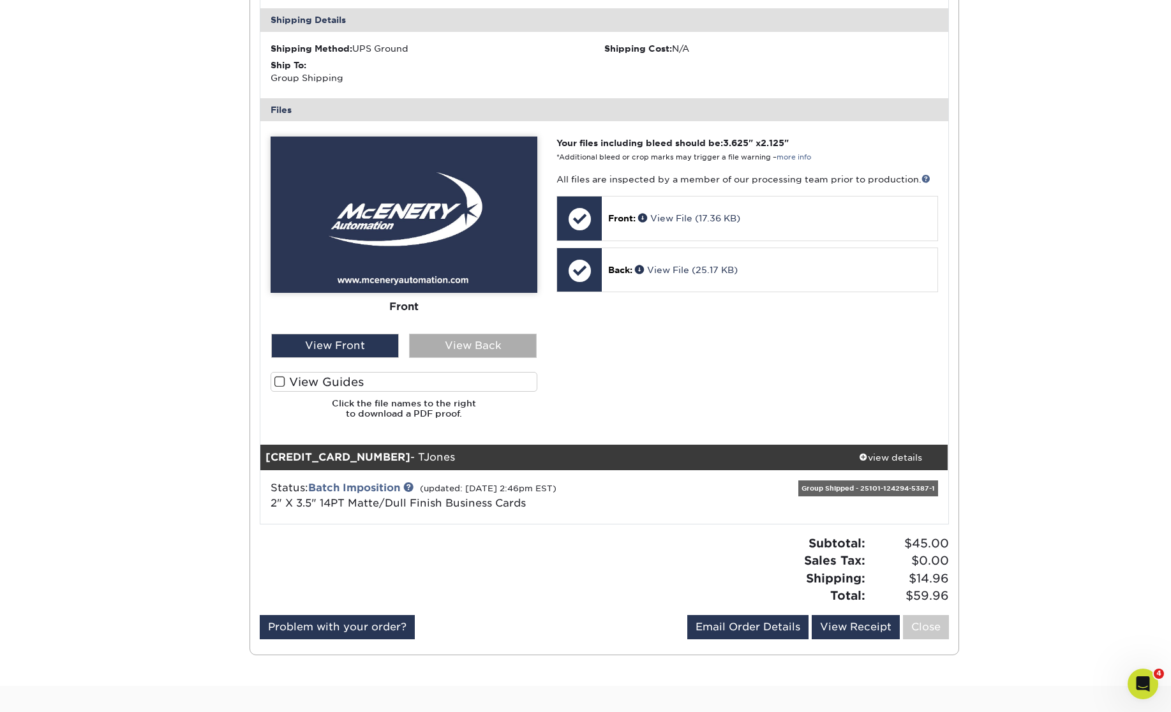
click at [441, 348] on div "View Back" at bounding box center [473, 346] width 128 height 24
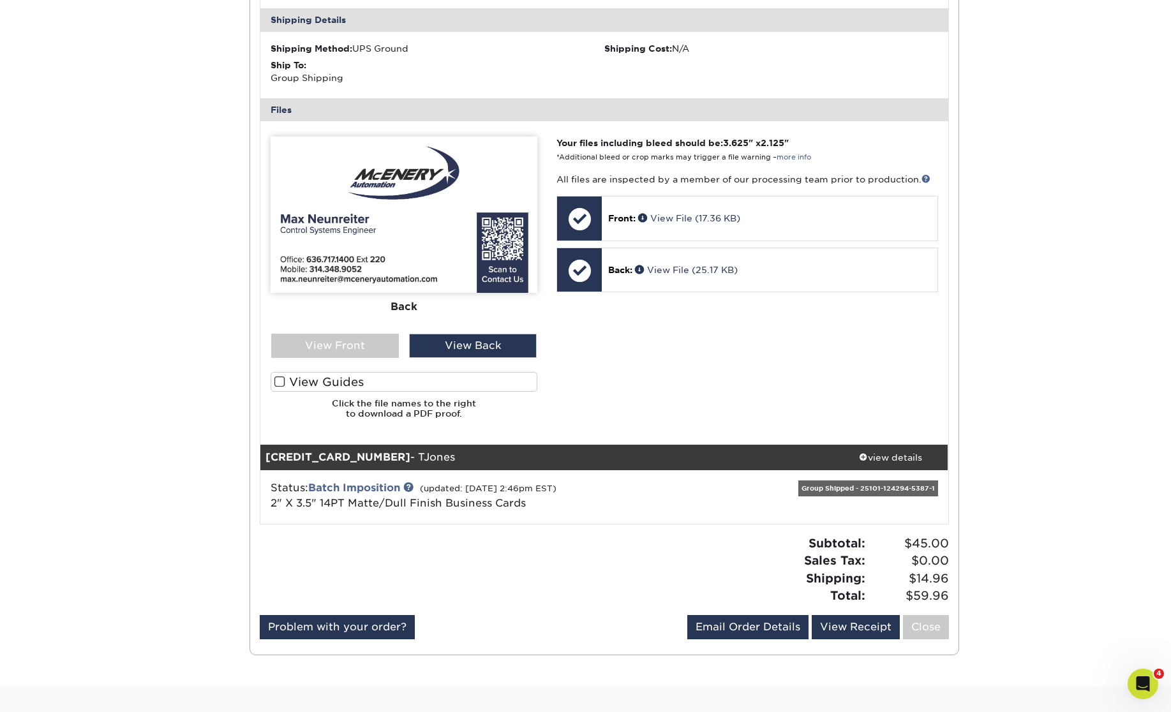
click at [854, 490] on div "Group Shipped - 25101-124294-5387-1" at bounding box center [868, 488] width 140 height 16
click at [889, 459] on div "view details" at bounding box center [890, 456] width 115 height 13
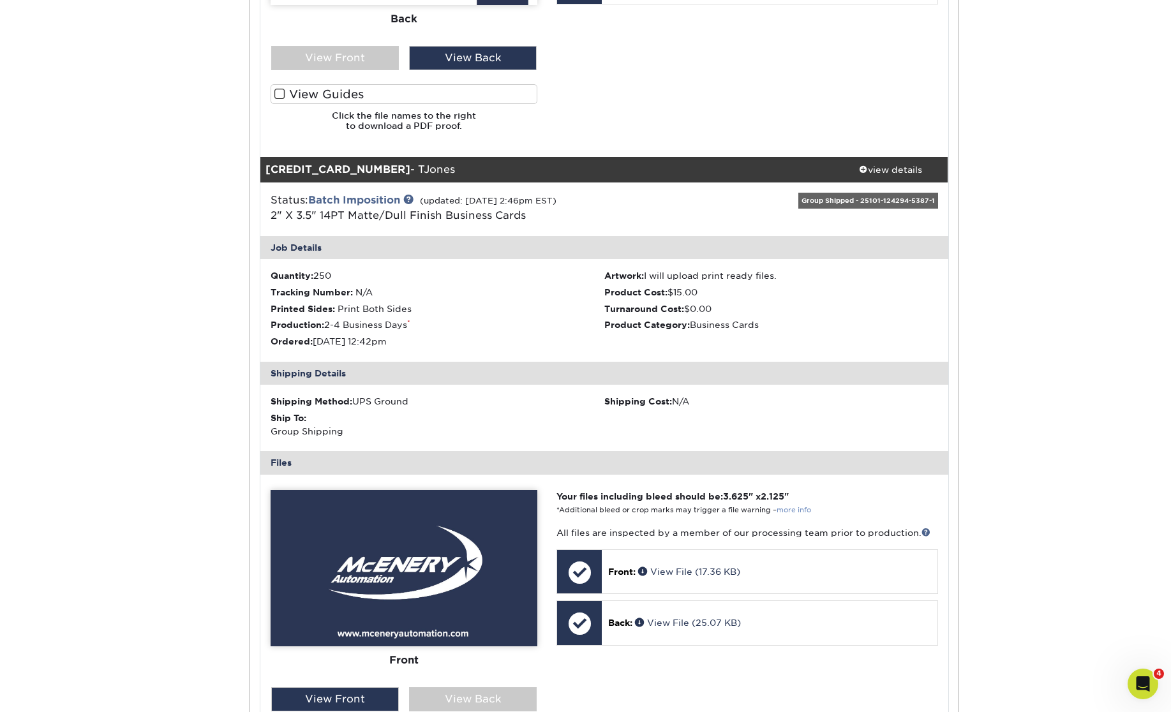
scroll to position [948, 0]
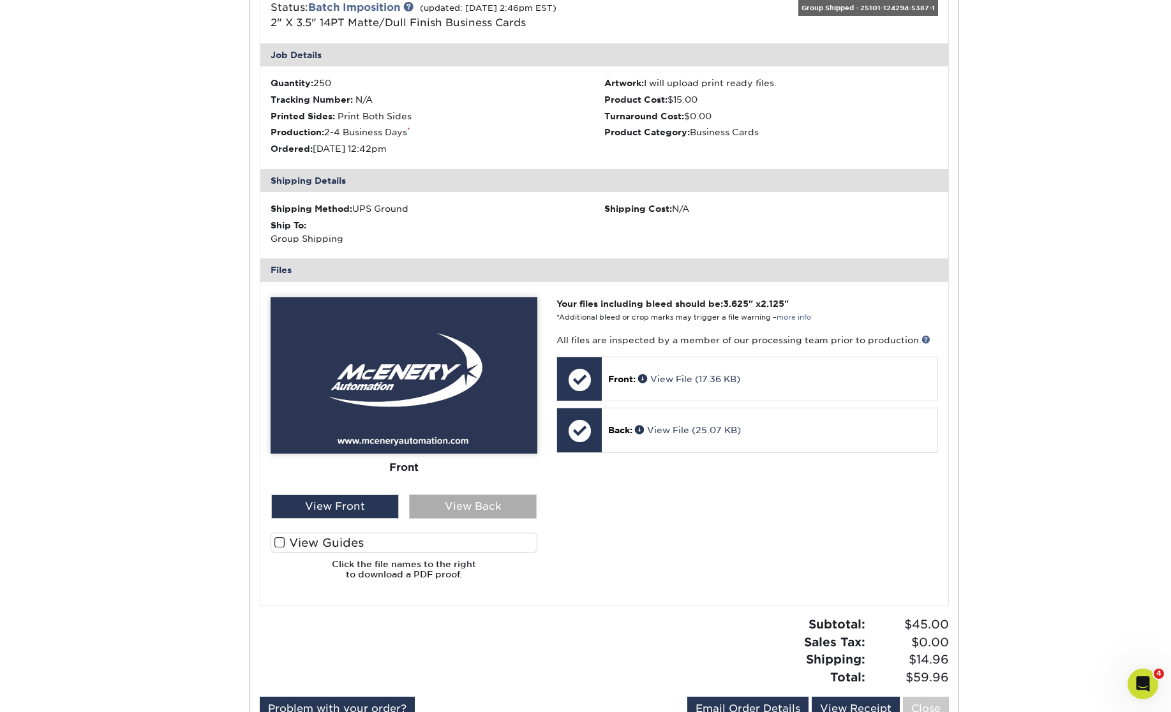
click at [464, 508] on div "View Back" at bounding box center [473, 506] width 128 height 24
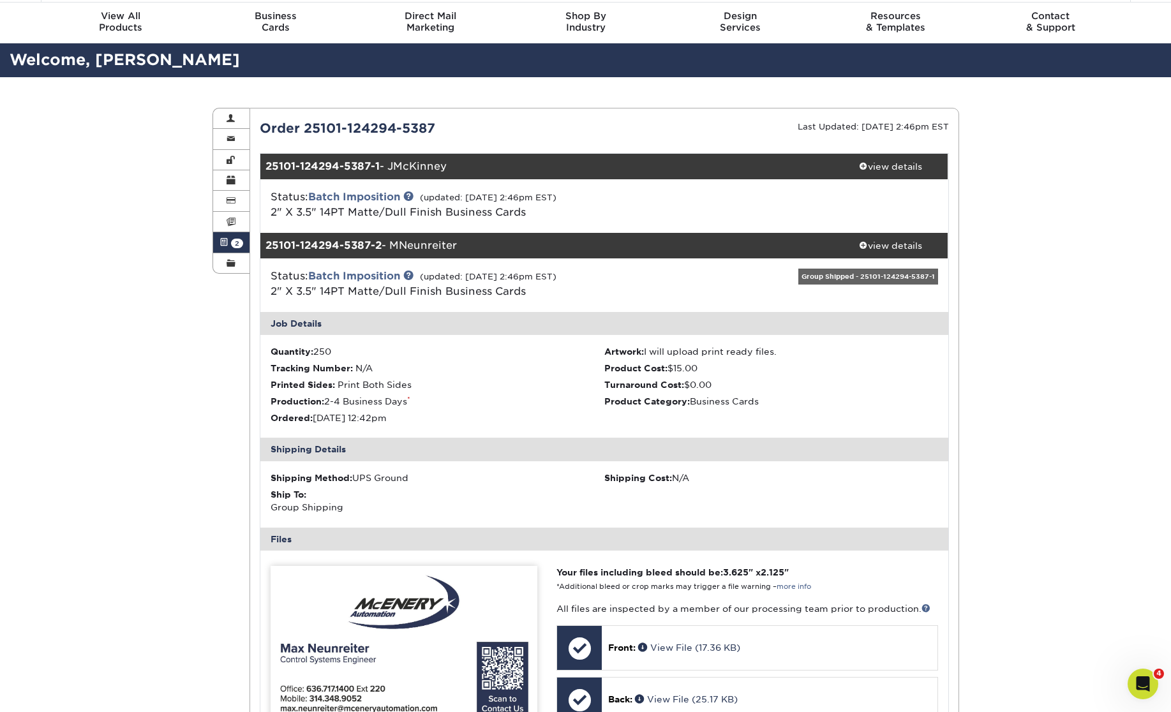
scroll to position [0, 0]
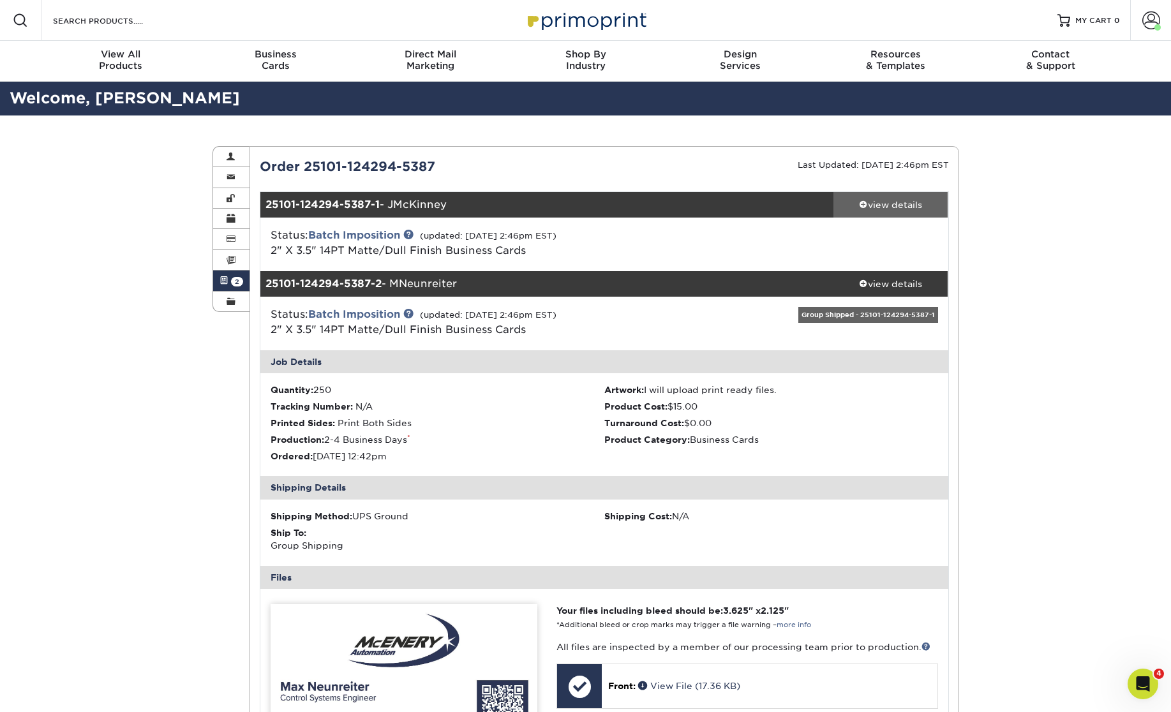
click at [912, 202] on div "view details" at bounding box center [890, 204] width 115 height 13
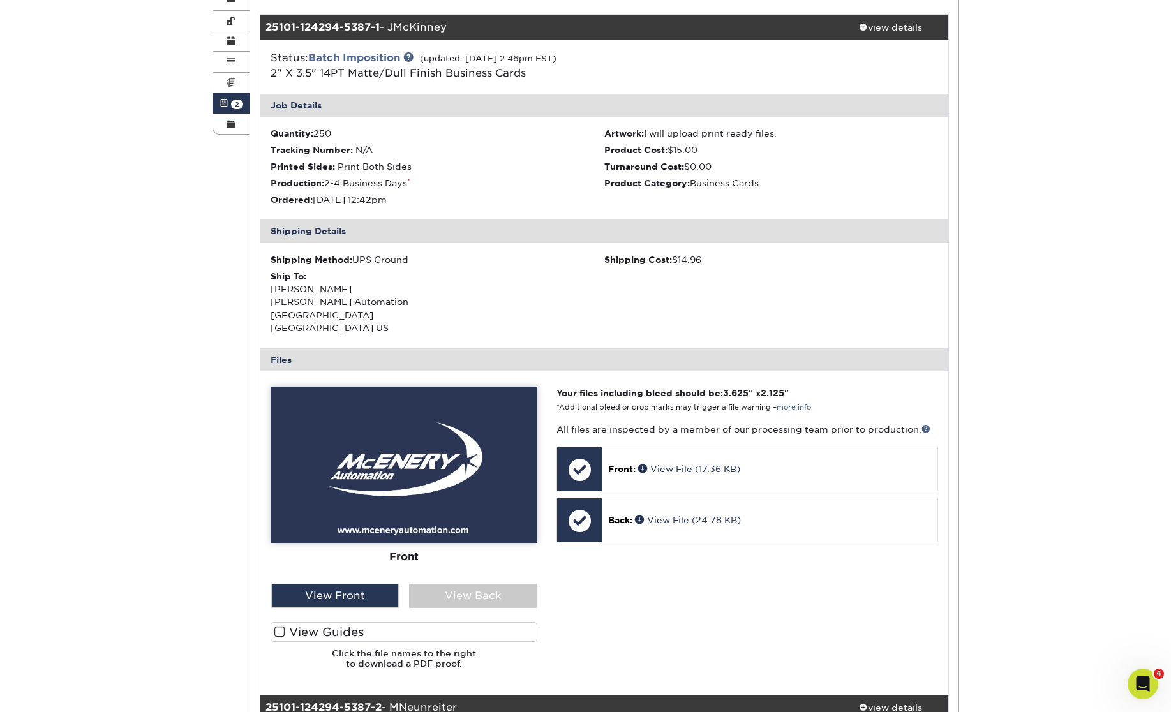
scroll to position [246, 0]
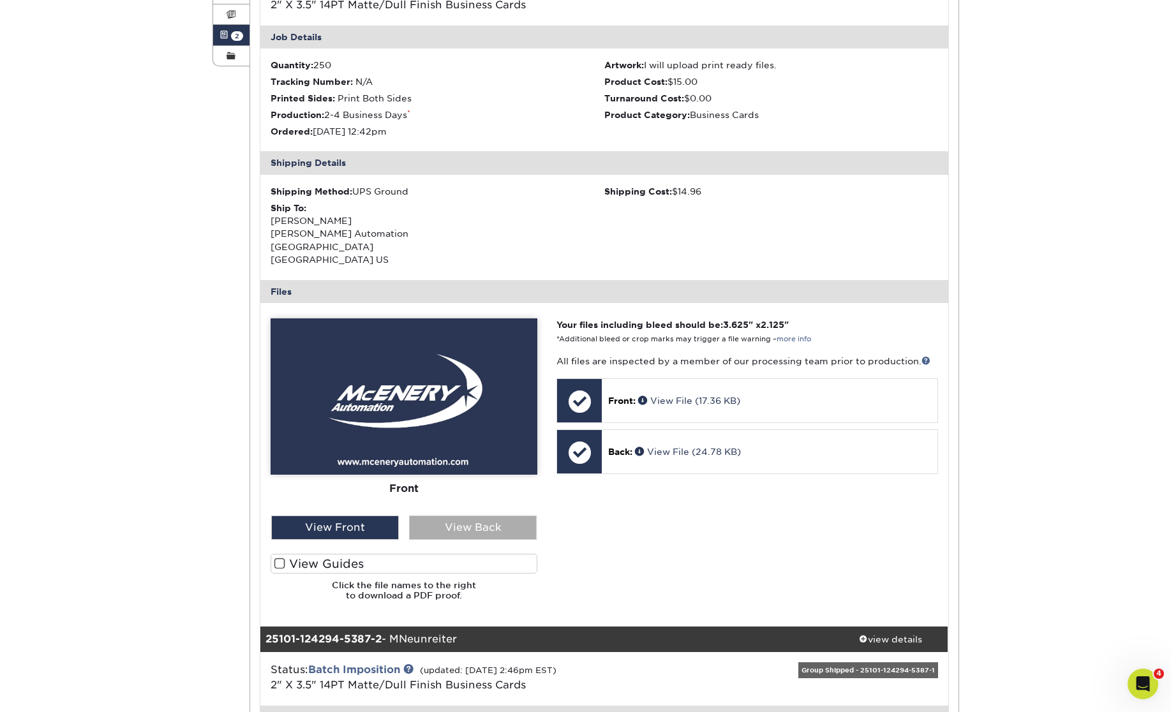
click at [489, 522] on div "View Back" at bounding box center [473, 527] width 128 height 24
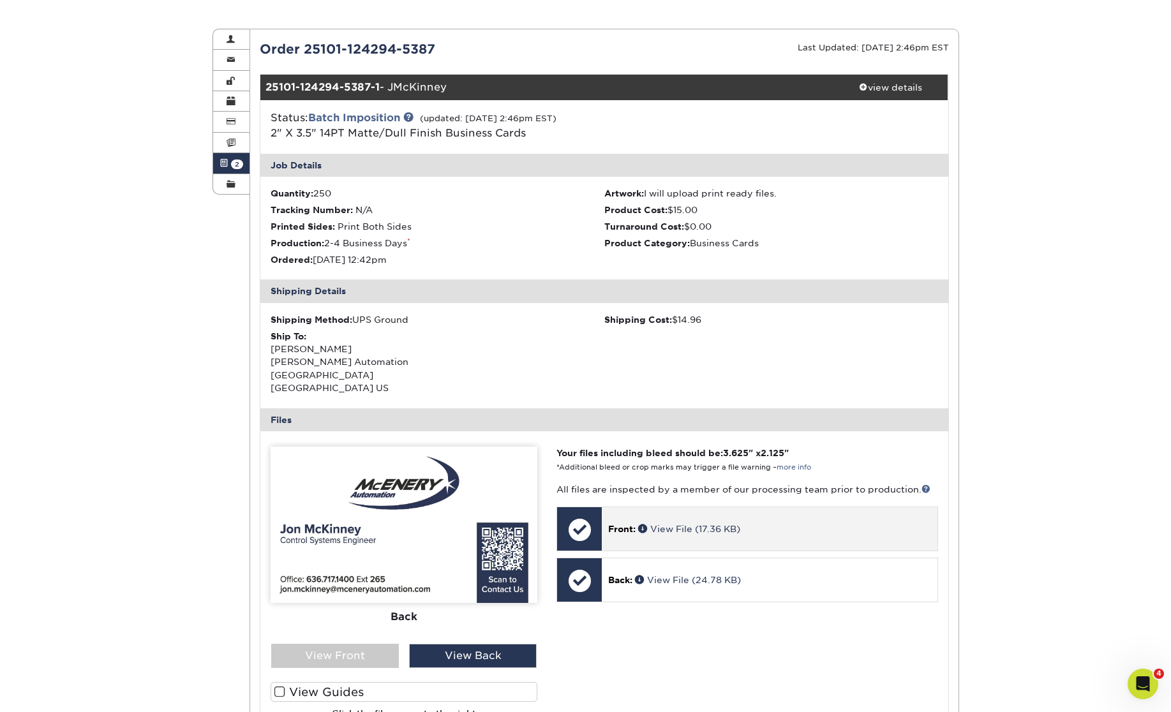
scroll to position [0, 0]
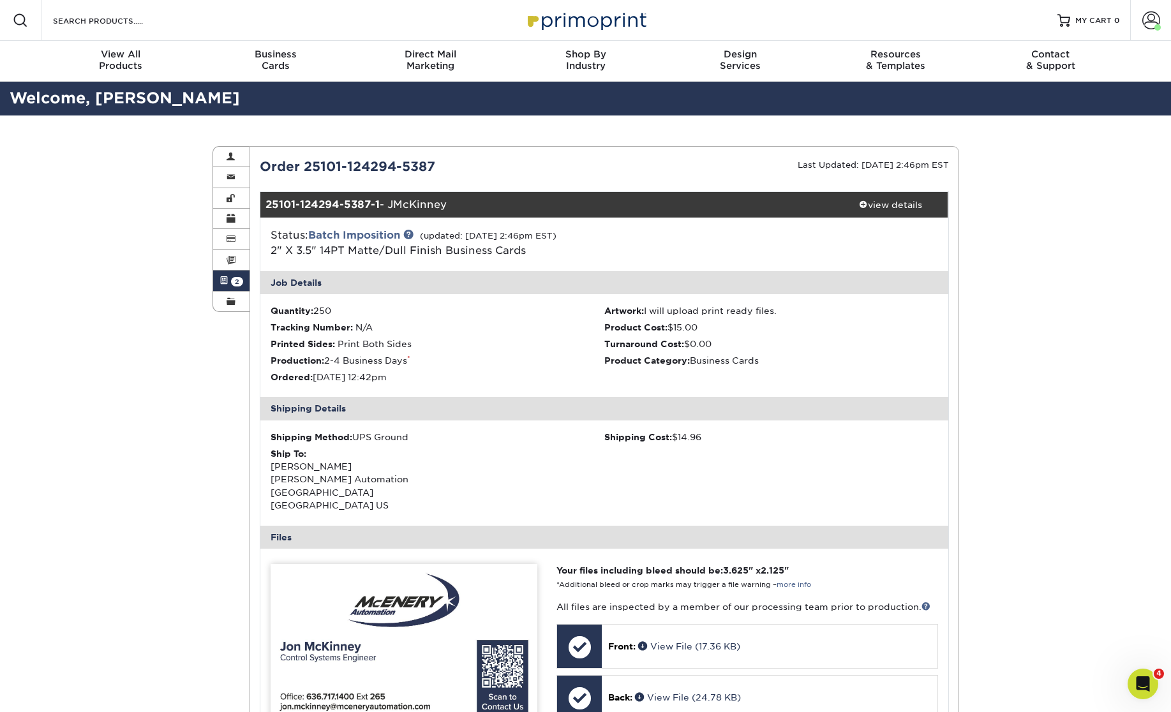
click at [231, 277] on link "Active Orders 2" at bounding box center [231, 280] width 37 height 20
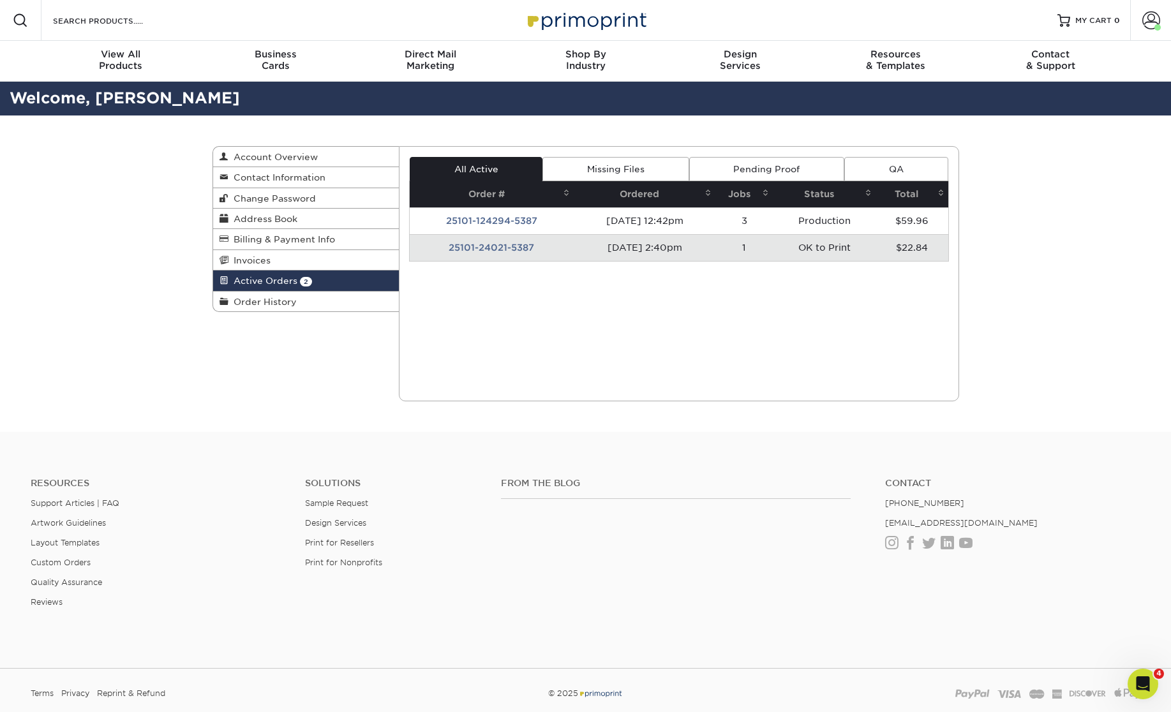
click at [503, 248] on td "25101-24021-5387" at bounding box center [492, 247] width 164 height 27
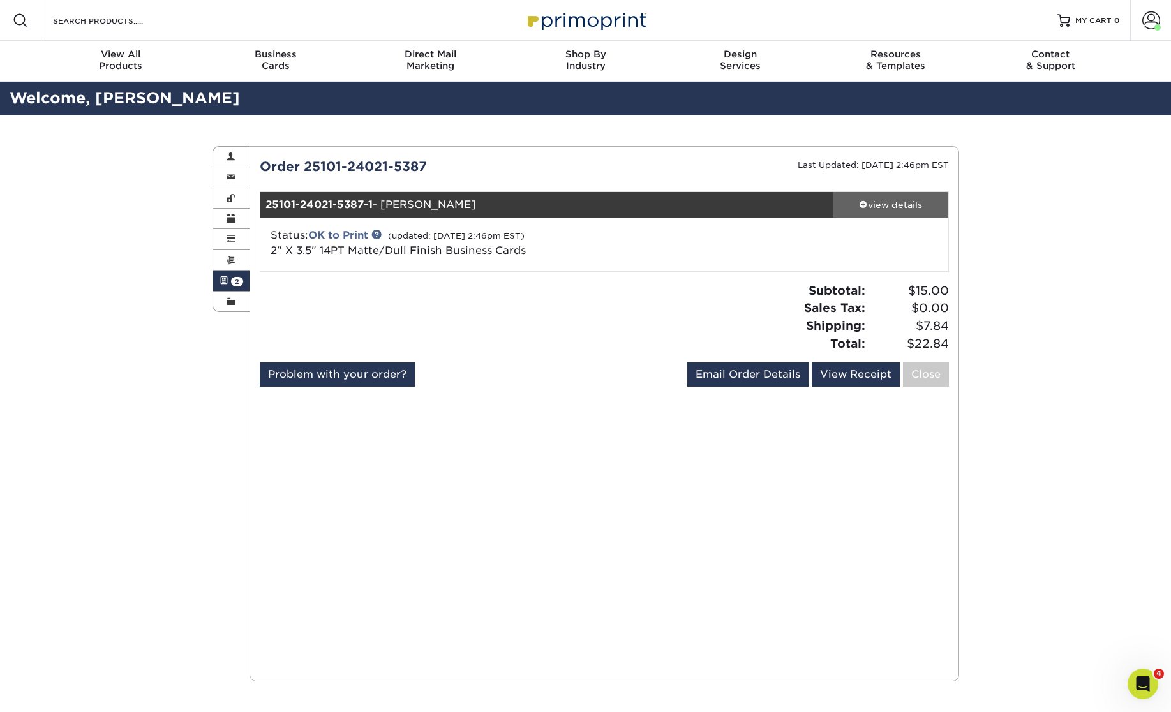
click at [884, 202] on div "view details" at bounding box center [890, 204] width 115 height 13
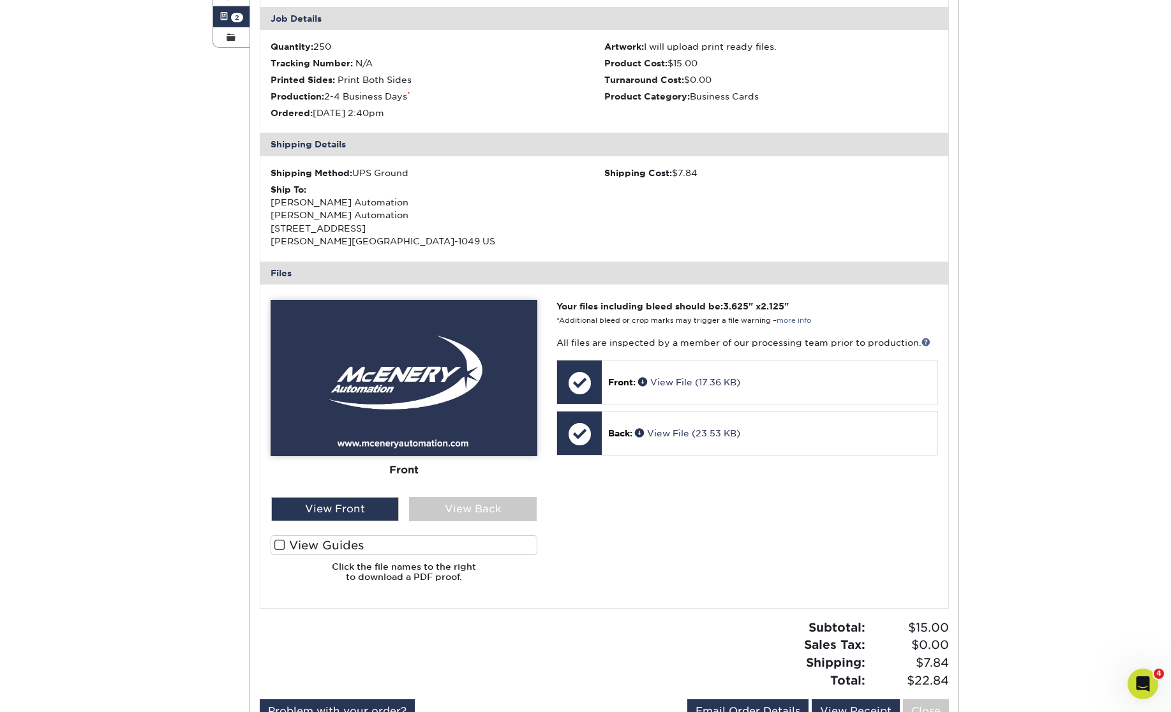
scroll to position [343, 0]
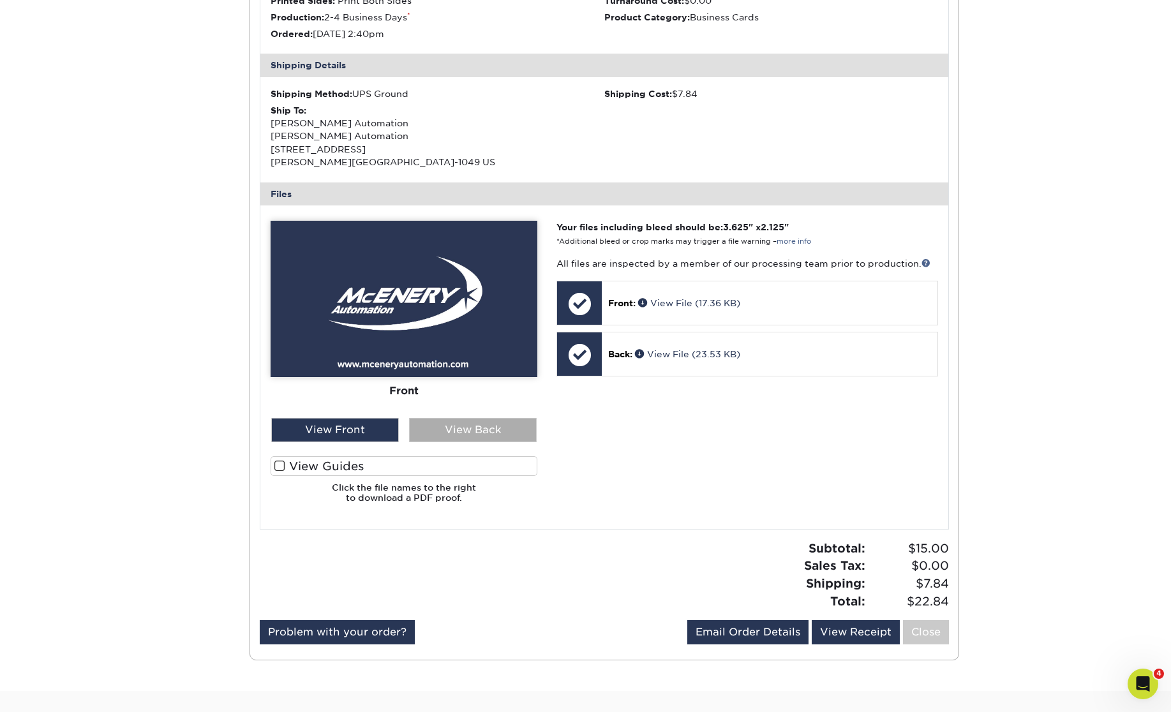
click at [496, 422] on div "View Back" at bounding box center [473, 430] width 128 height 24
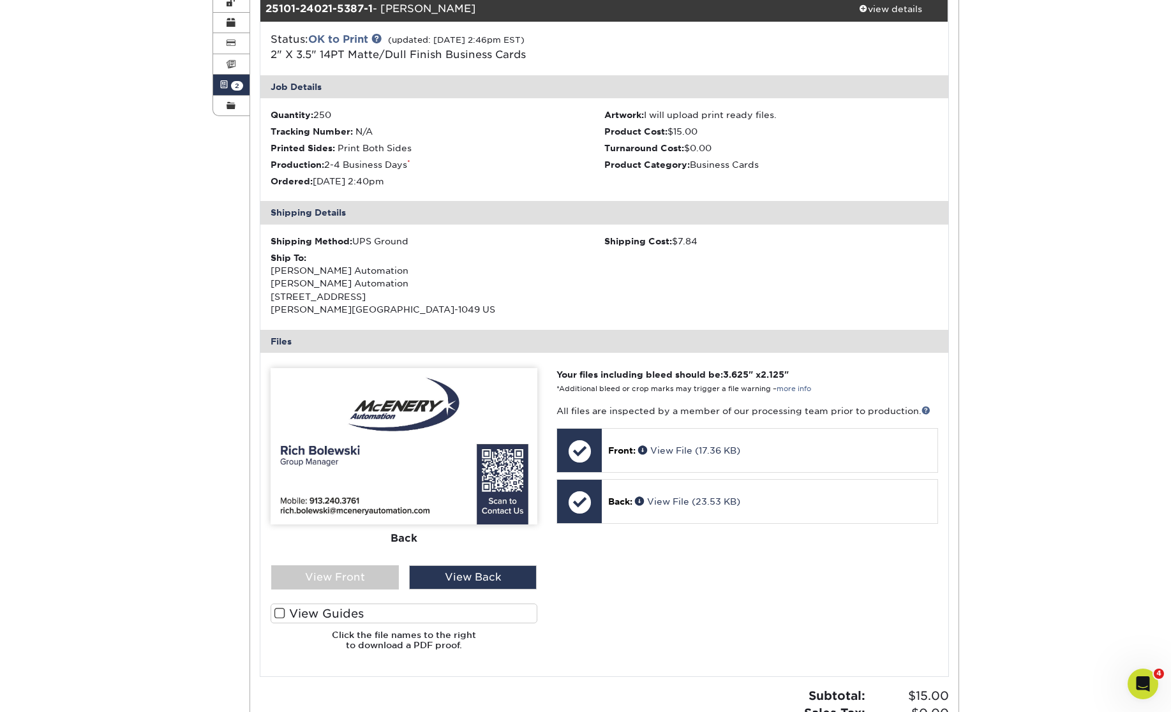
scroll to position [0, 0]
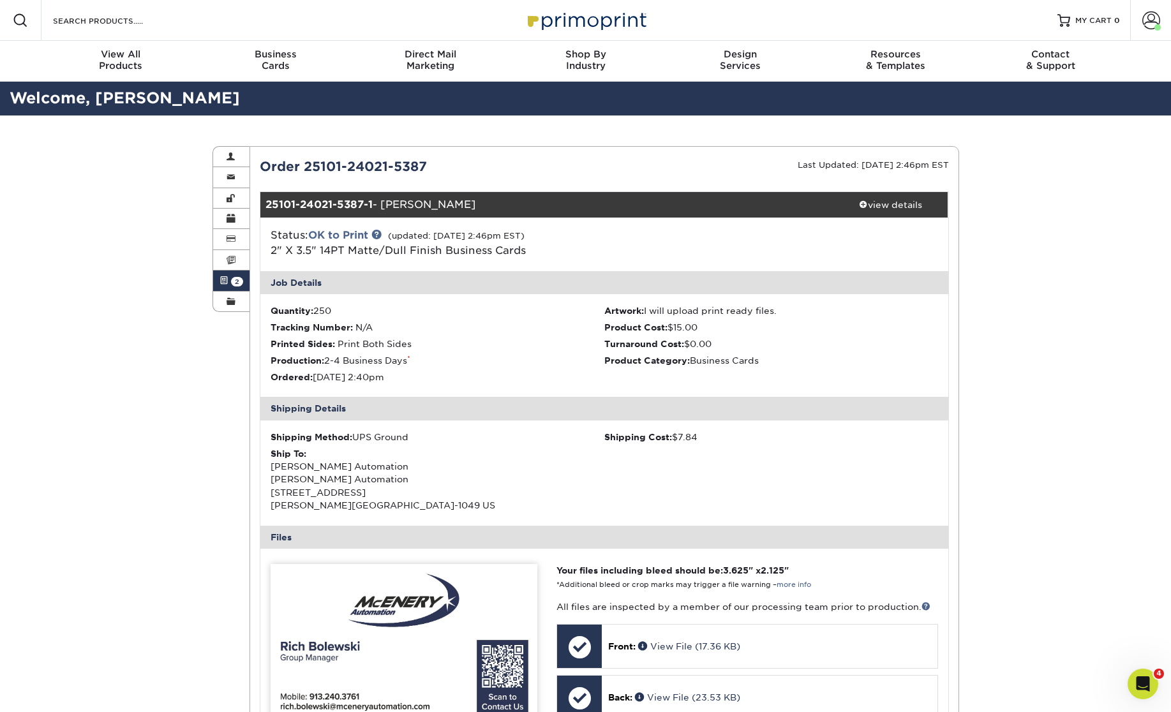
click at [1053, 272] on div "Active Orders Account Overview Contact Information Change Password Address Book…" at bounding box center [585, 574] width 1171 height 919
click at [904, 200] on div "view details" at bounding box center [890, 204] width 115 height 13
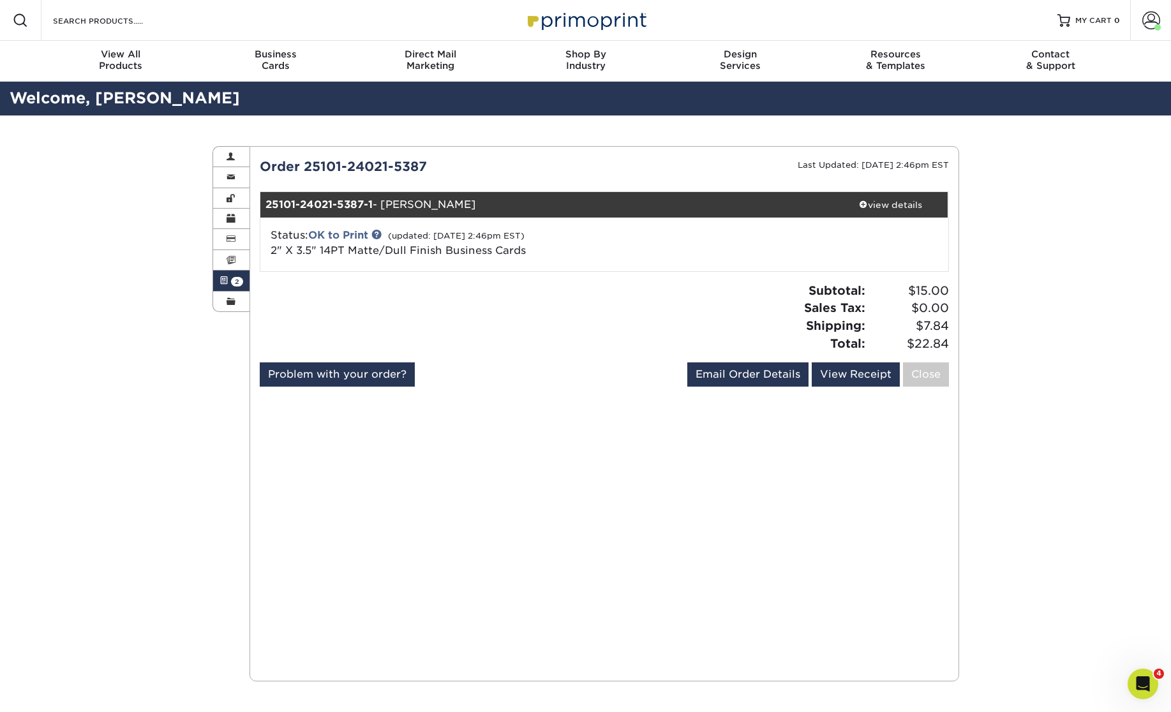
click at [236, 281] on span "2" at bounding box center [237, 282] width 12 height 10
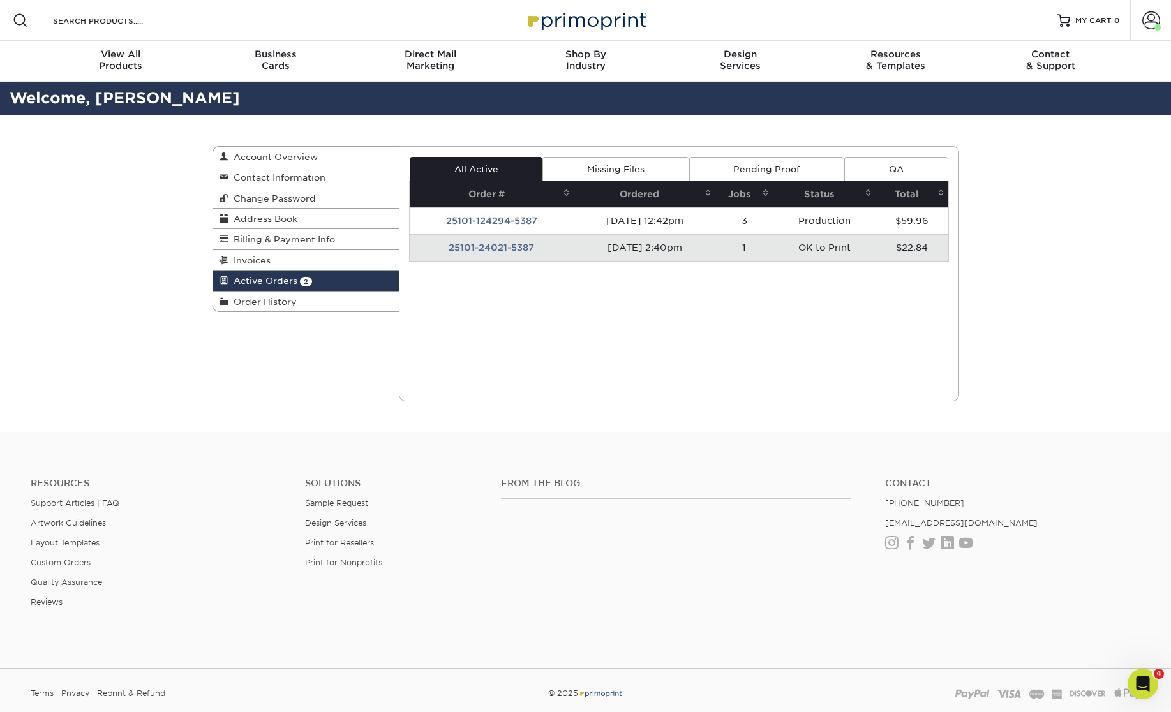
click at [1070, 292] on div "Active Orders Account Overview Contact Information Change Password Address Book…" at bounding box center [585, 273] width 1171 height 316
